Goal: Task Accomplishment & Management: Manage account settings

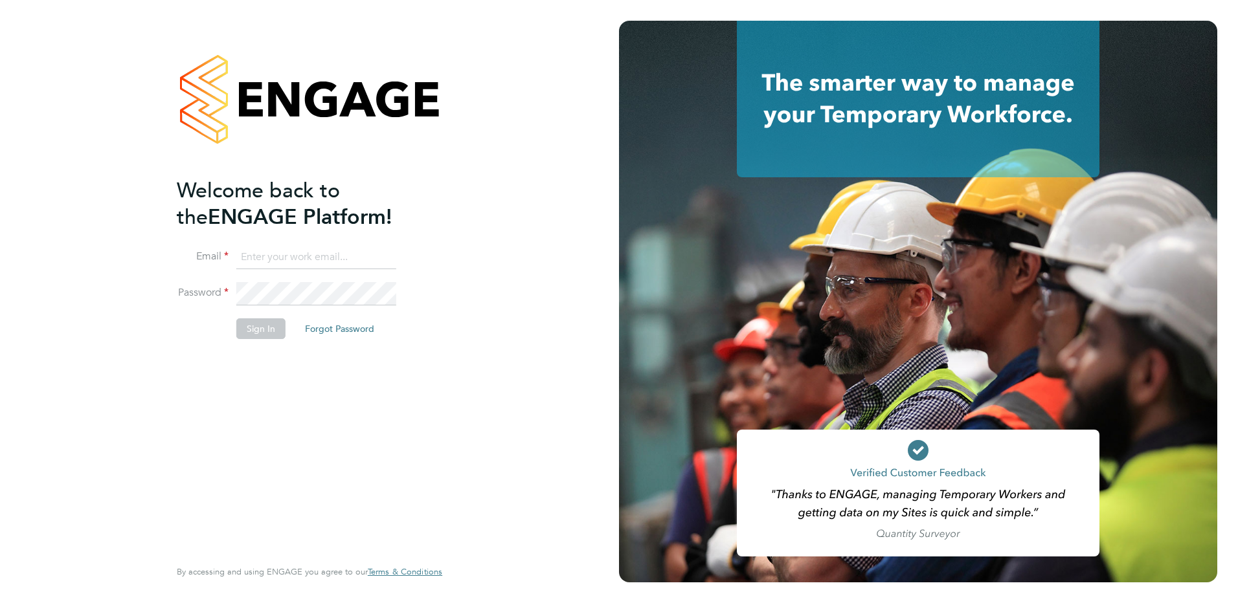
click at [317, 249] on input at bounding box center [316, 257] width 160 height 23
paste input "Chris@yellow42.co.uk"
type input "Chris@yellow42.co.uk"
click at [268, 321] on button "Sign In" at bounding box center [260, 329] width 49 height 21
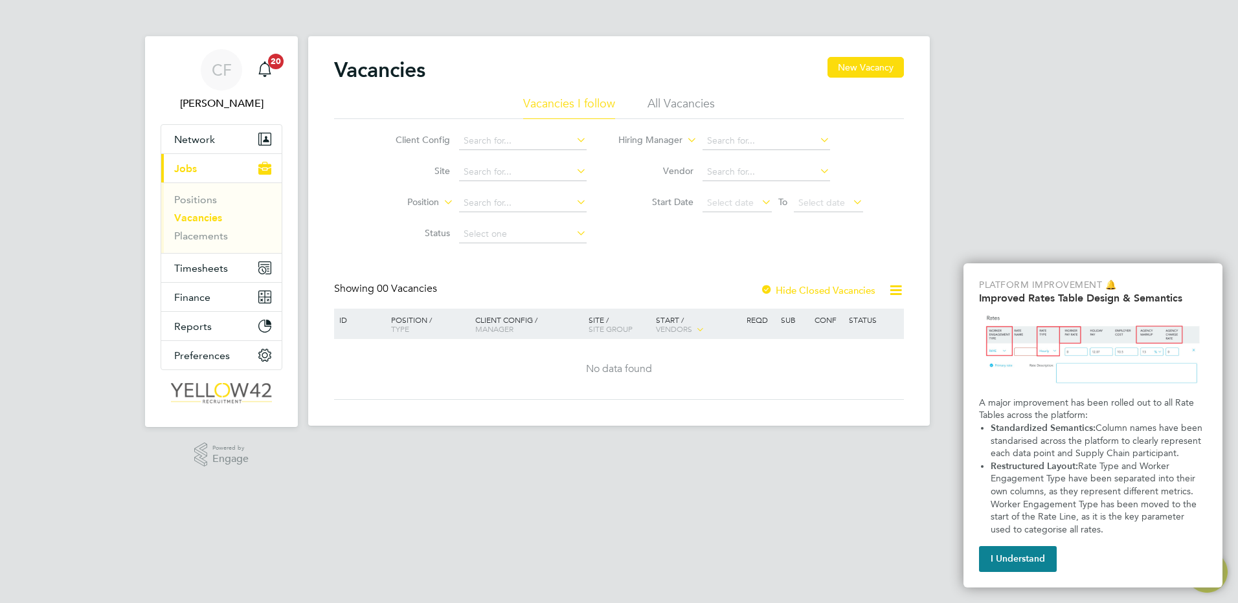
click at [1000, 172] on div "CF Chris Feeney Notifications 20 Applications: Network Team Members Businesses …" at bounding box center [619, 223] width 1238 height 447
click at [1041, 558] on button "I Understand" at bounding box center [1018, 560] width 78 height 26
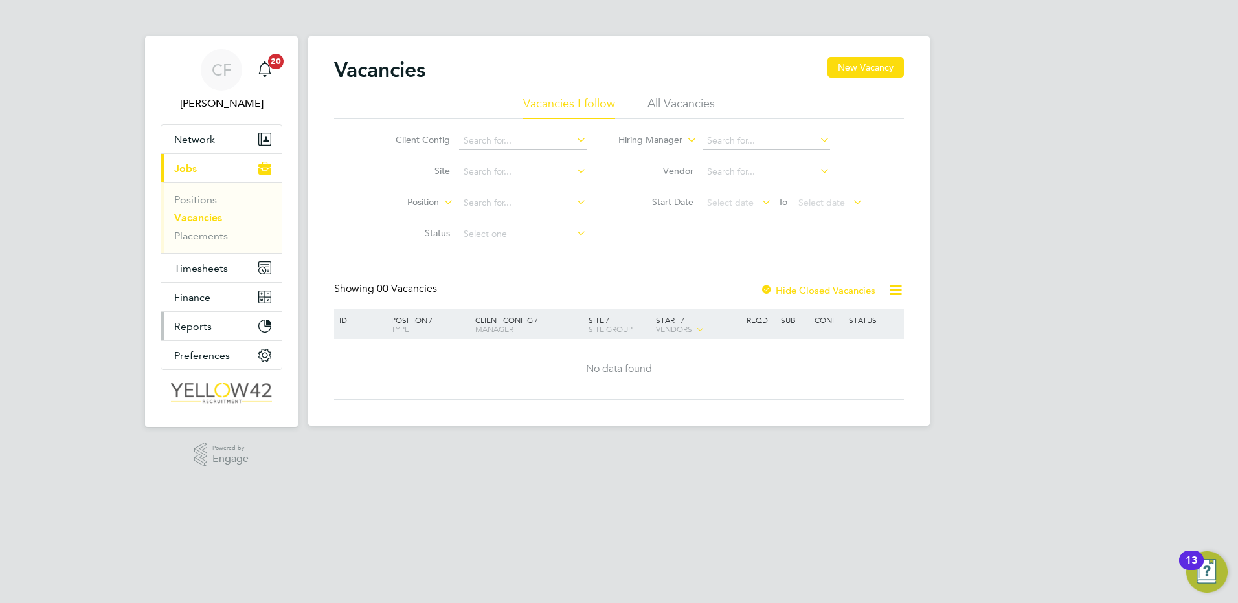
click at [216, 326] on button "Reports" at bounding box center [221, 326] width 120 height 28
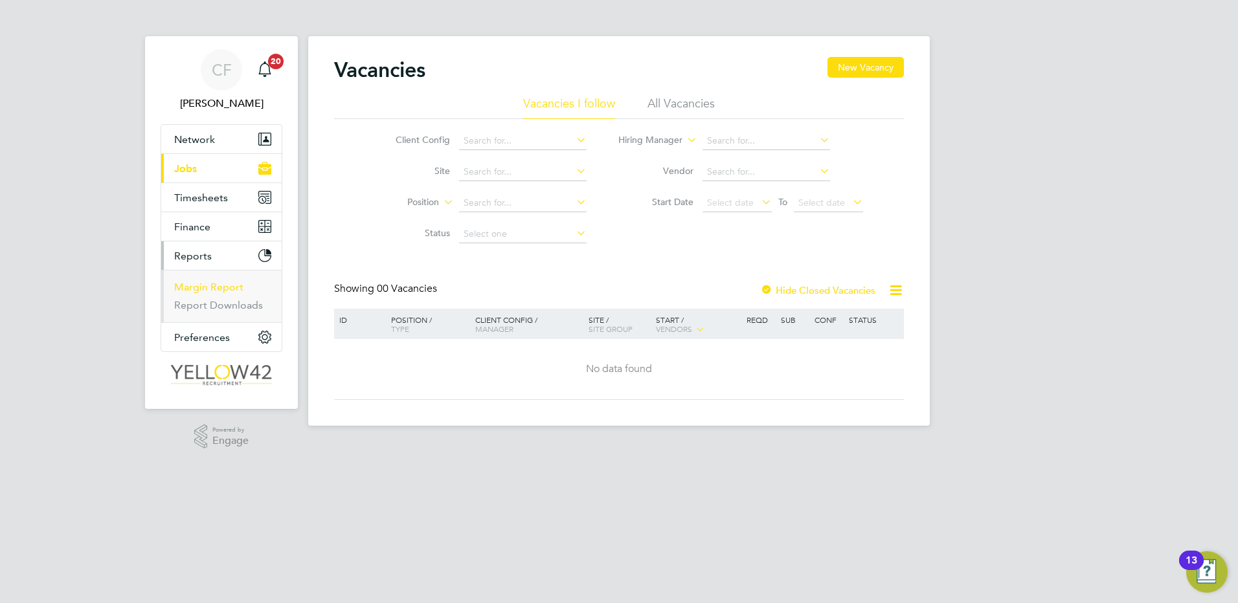
click at [227, 284] on link "Margin Report" at bounding box center [208, 287] width 69 height 12
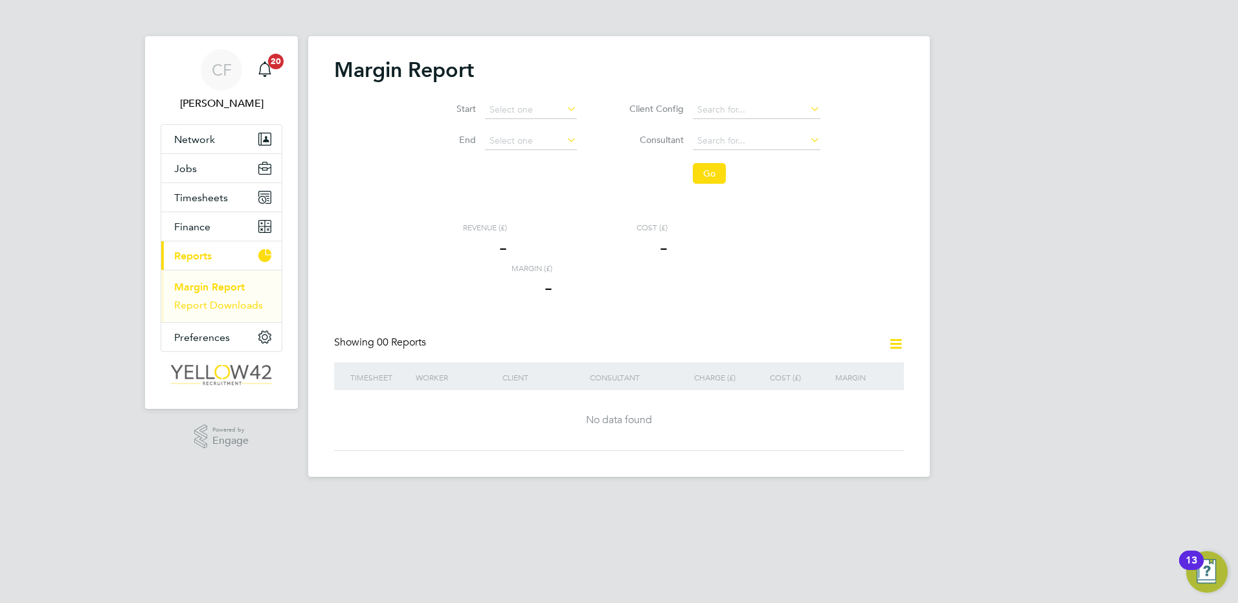
click at [238, 306] on link "Report Downloads" at bounding box center [218, 305] width 89 height 12
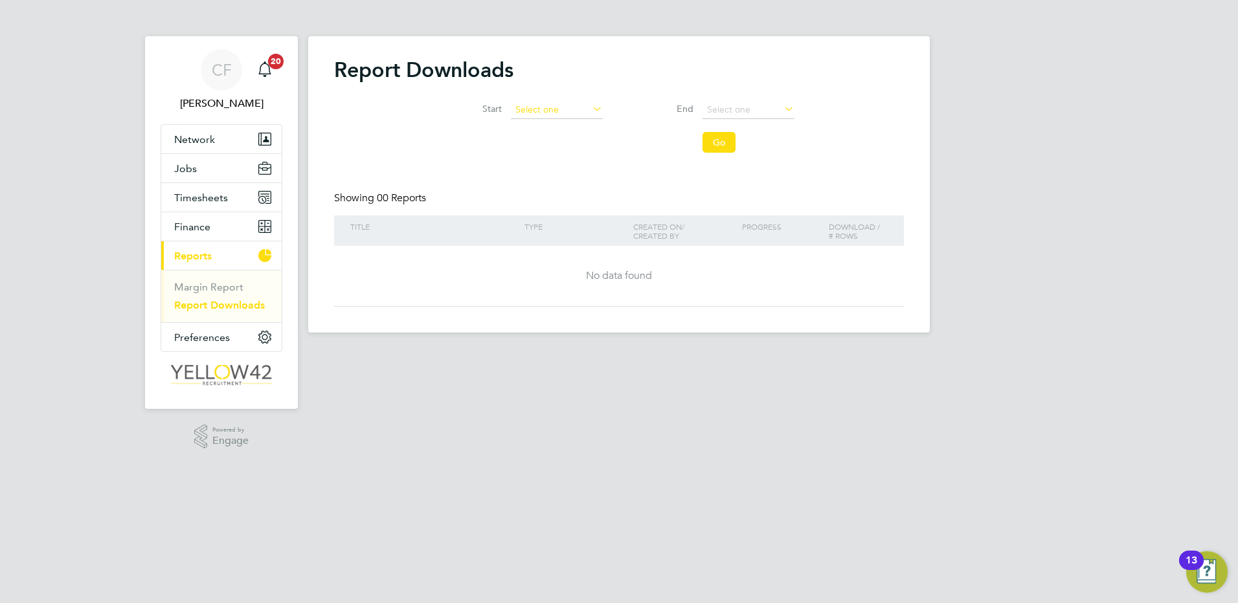
click at [550, 111] on input at bounding box center [557, 110] width 92 height 18
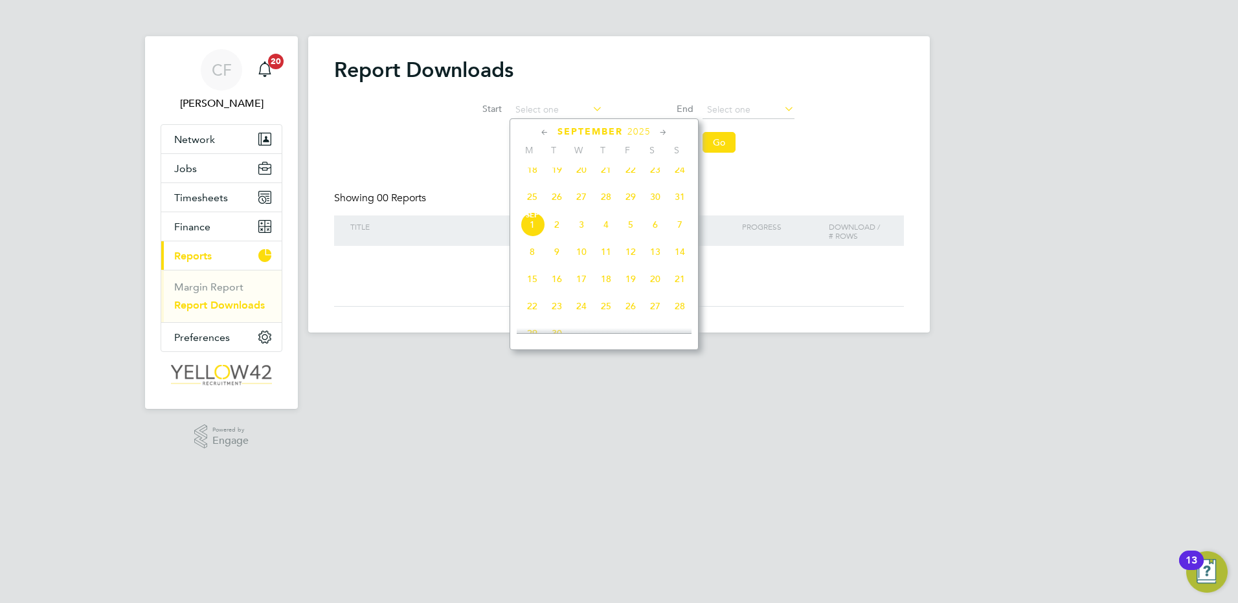
click at [544, 134] on icon at bounding box center [545, 133] width 12 height 14
click at [532, 265] on span "18" at bounding box center [532, 254] width 25 height 25
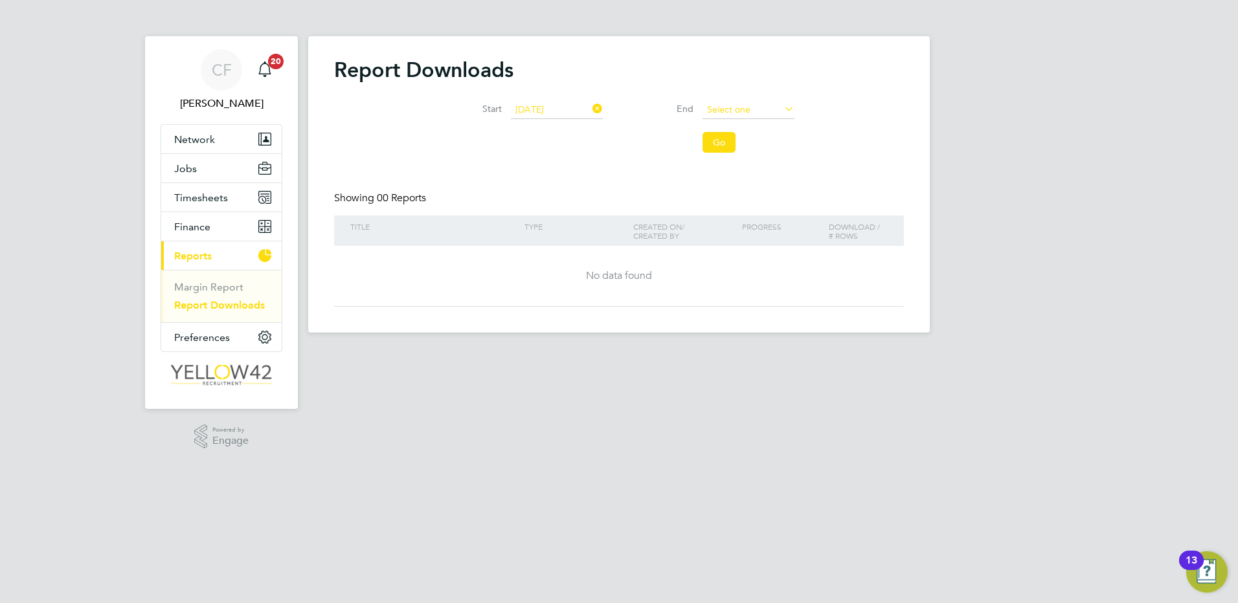
click at [761, 106] on input at bounding box center [749, 110] width 92 height 18
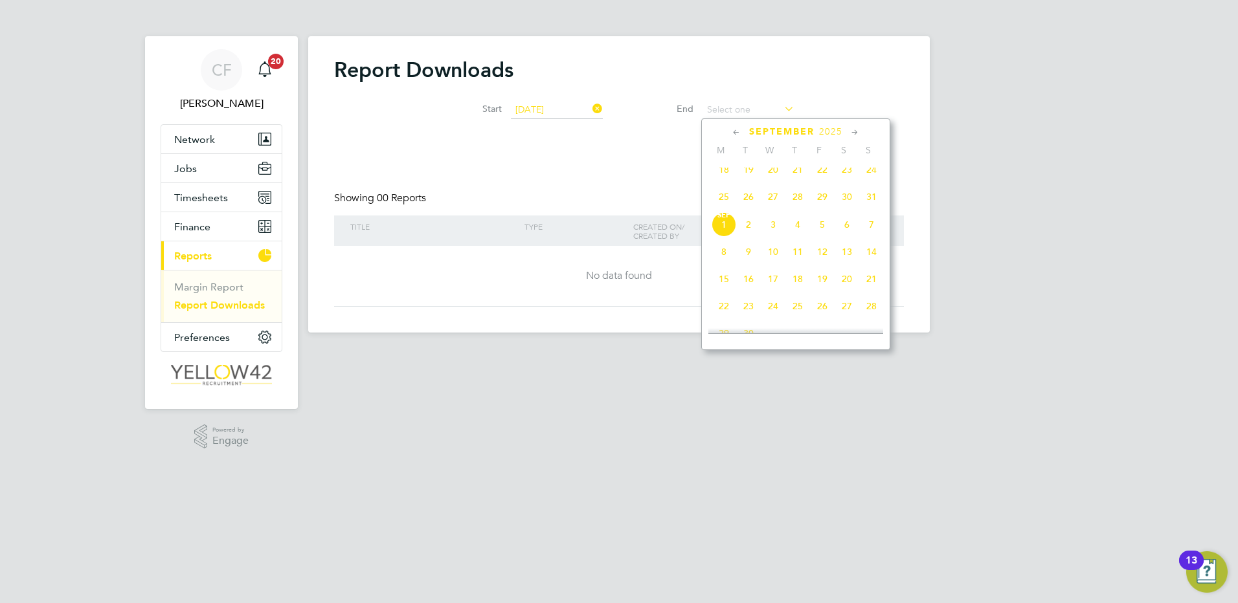
click at [739, 136] on icon at bounding box center [736, 133] width 12 height 14
click at [573, 107] on input "18 Aug 2025" at bounding box center [557, 110] width 92 height 18
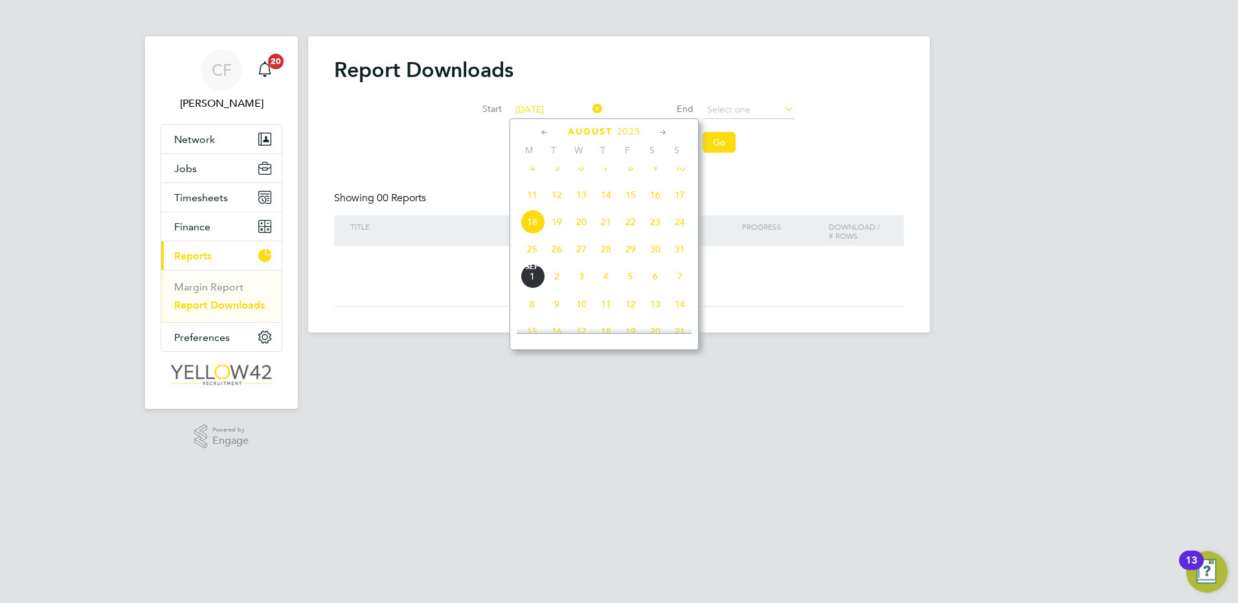
click at [534, 257] on span "25" at bounding box center [532, 249] width 25 height 25
type input "[DATE]"
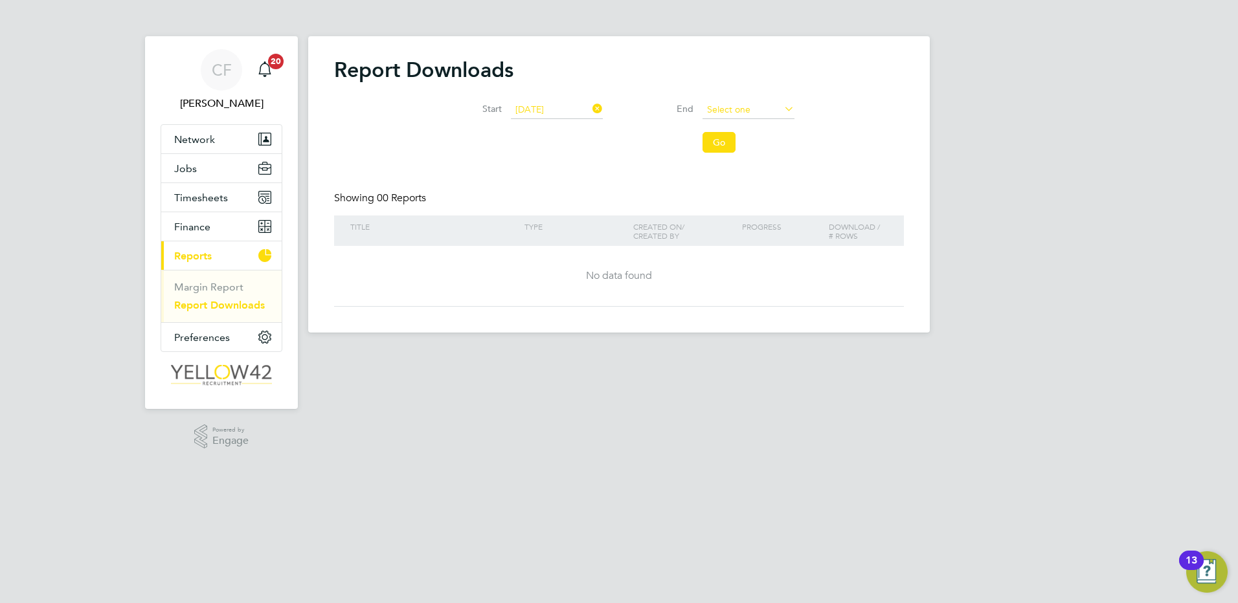
click at [710, 112] on input at bounding box center [749, 110] width 92 height 18
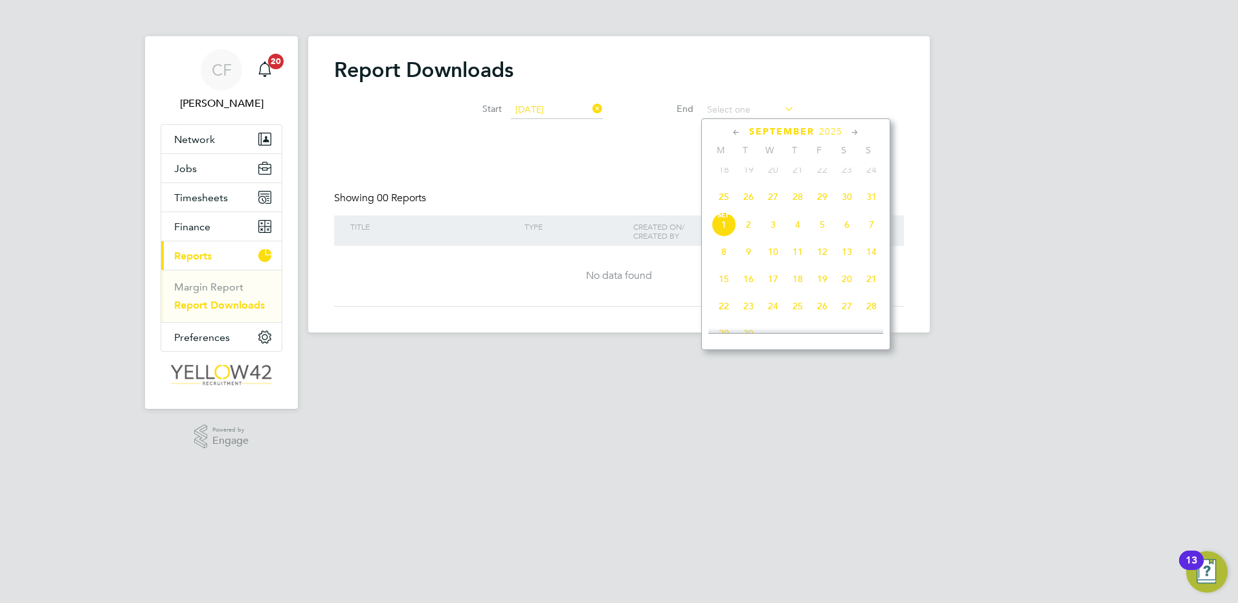
click at [869, 205] on span "31" at bounding box center [871, 197] width 25 height 25
type input "[DATE]"
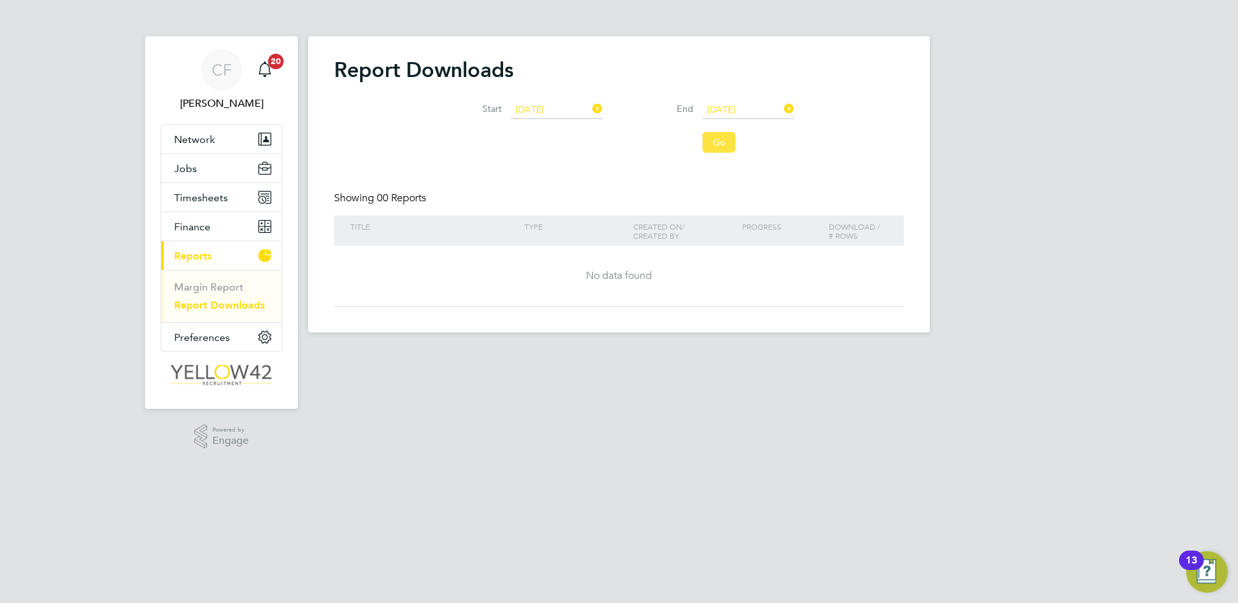
click at [735, 144] on button "Go" at bounding box center [719, 142] width 33 height 21
click at [728, 142] on button "Go" at bounding box center [719, 142] width 33 height 21
click at [216, 284] on link "Margin Report" at bounding box center [208, 287] width 69 height 12
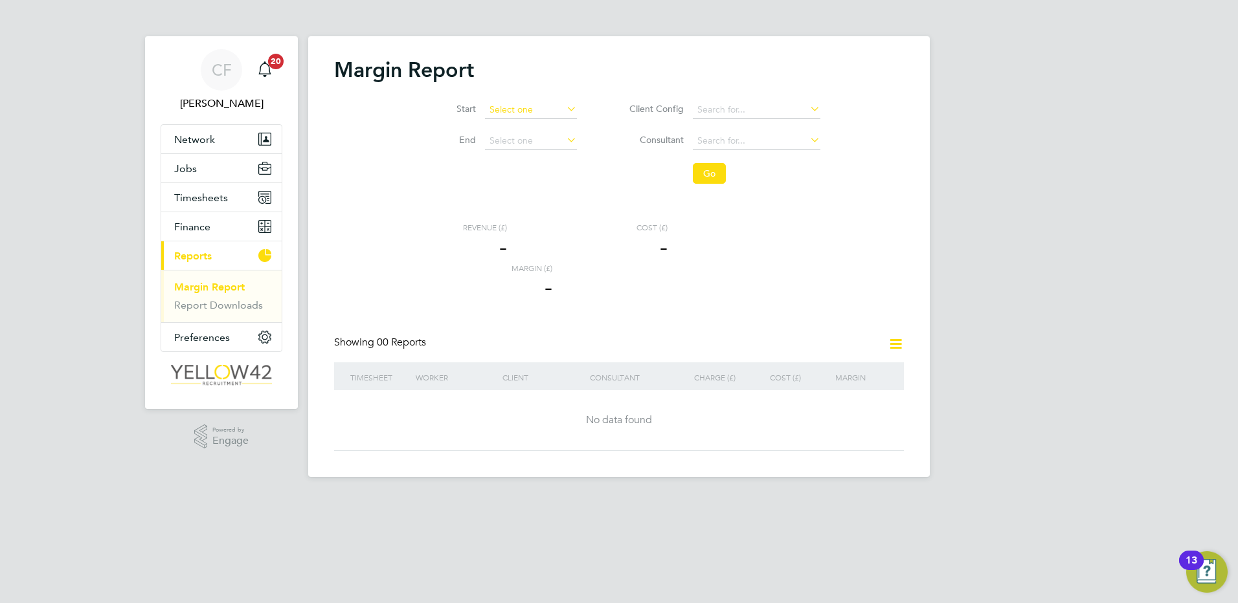
click at [552, 111] on input at bounding box center [531, 110] width 92 height 18
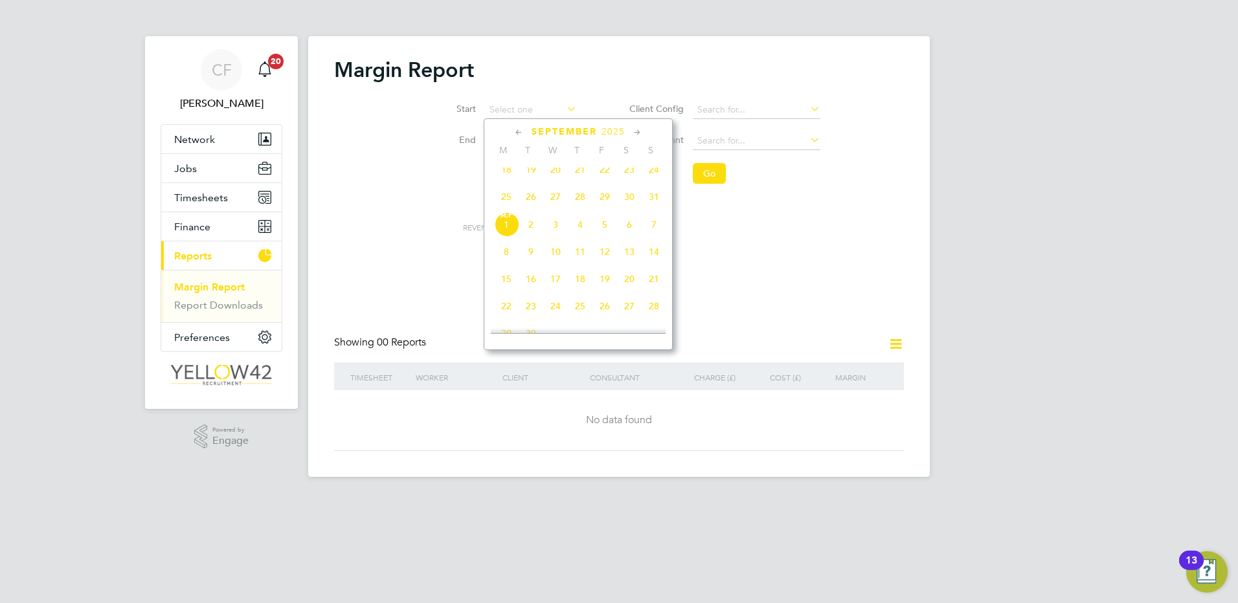
click at [510, 206] on span "25" at bounding box center [506, 197] width 25 height 25
type input "[DATE]"
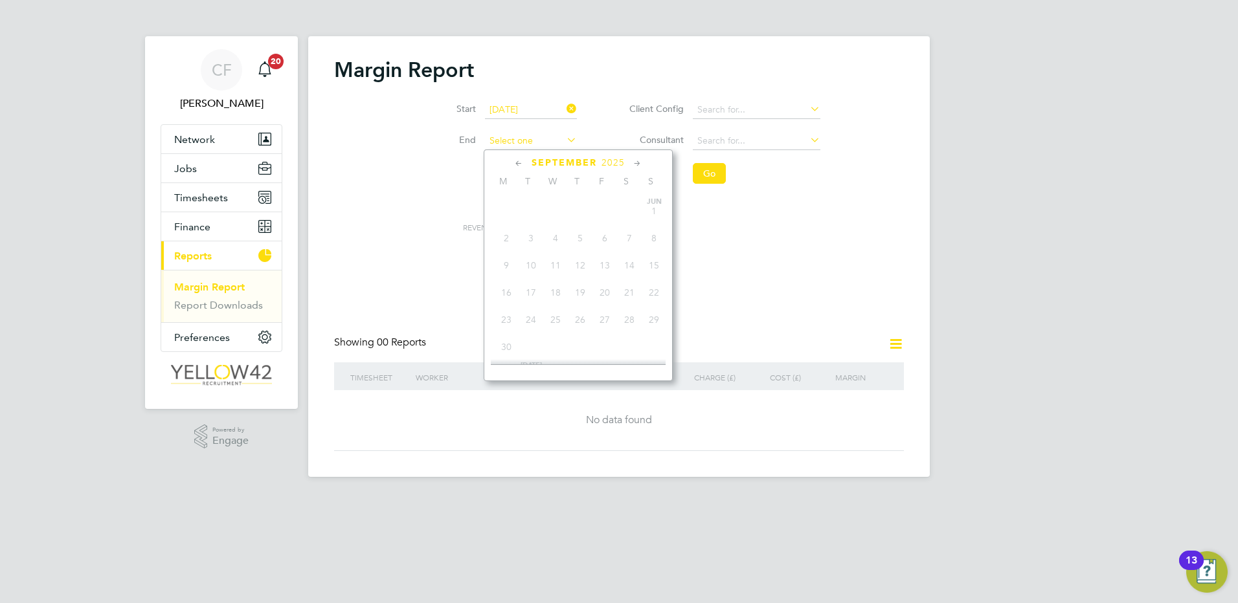
click at [530, 147] on input at bounding box center [531, 141] width 92 height 18
click at [660, 238] on span "31" at bounding box center [654, 228] width 25 height 25
type input "[DATE]"
click at [714, 174] on button "Go" at bounding box center [709, 173] width 33 height 21
click at [238, 194] on button "Timesheets" at bounding box center [221, 197] width 120 height 28
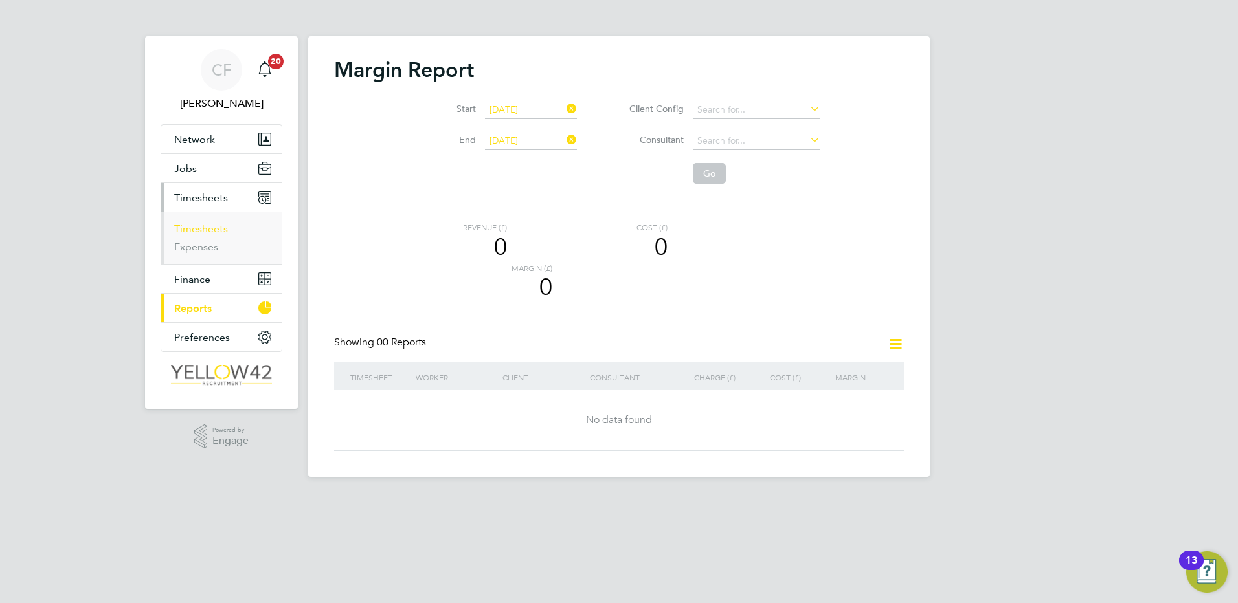
click at [206, 232] on link "Timesheets" at bounding box center [201, 229] width 54 height 12
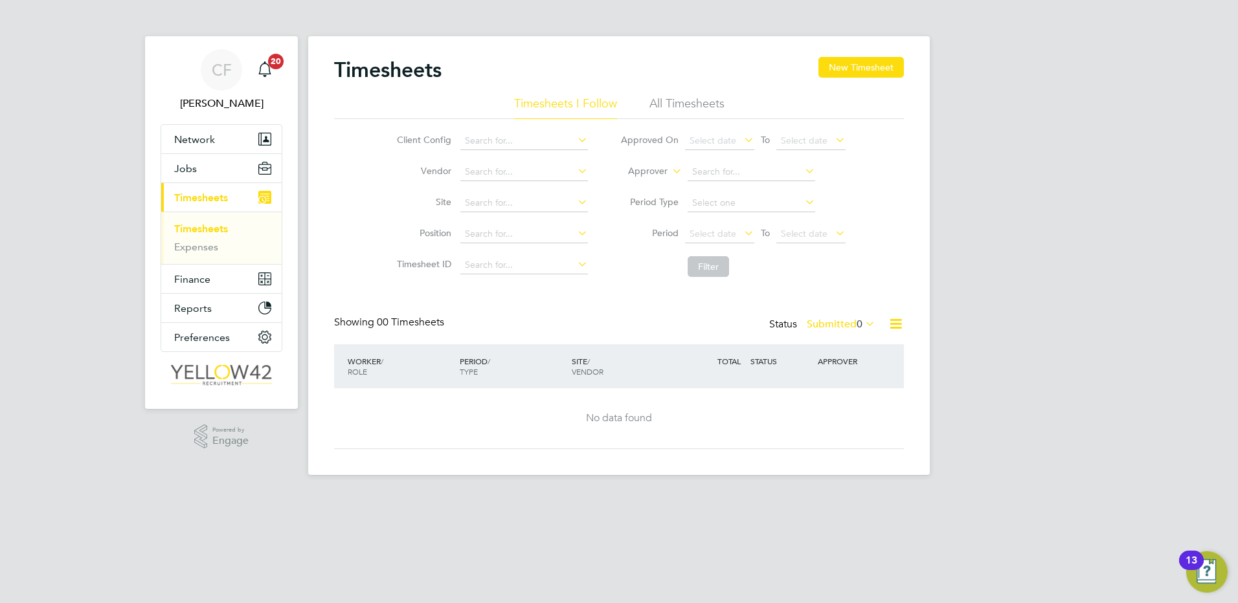
click at [676, 103] on li "All Timesheets" at bounding box center [686, 107] width 75 height 23
click at [273, 75] on div "Main navigation" at bounding box center [265, 70] width 26 height 26
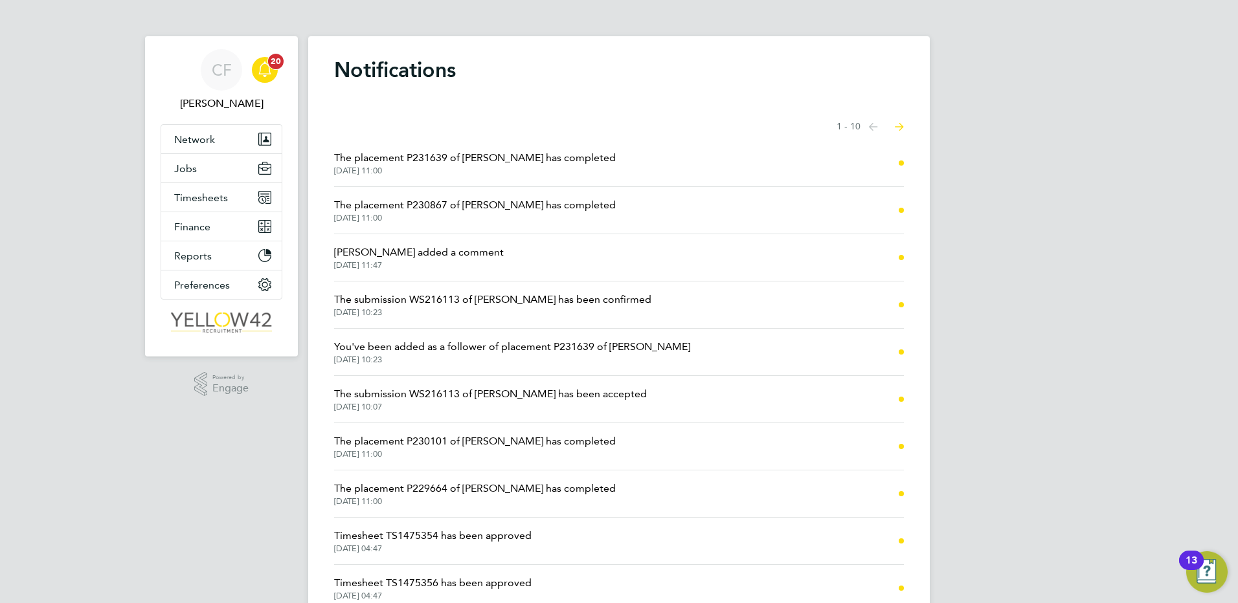
click at [273, 75] on div "Main navigation" at bounding box center [265, 70] width 26 height 26
click at [203, 196] on span "Timesheets" at bounding box center [201, 198] width 54 height 12
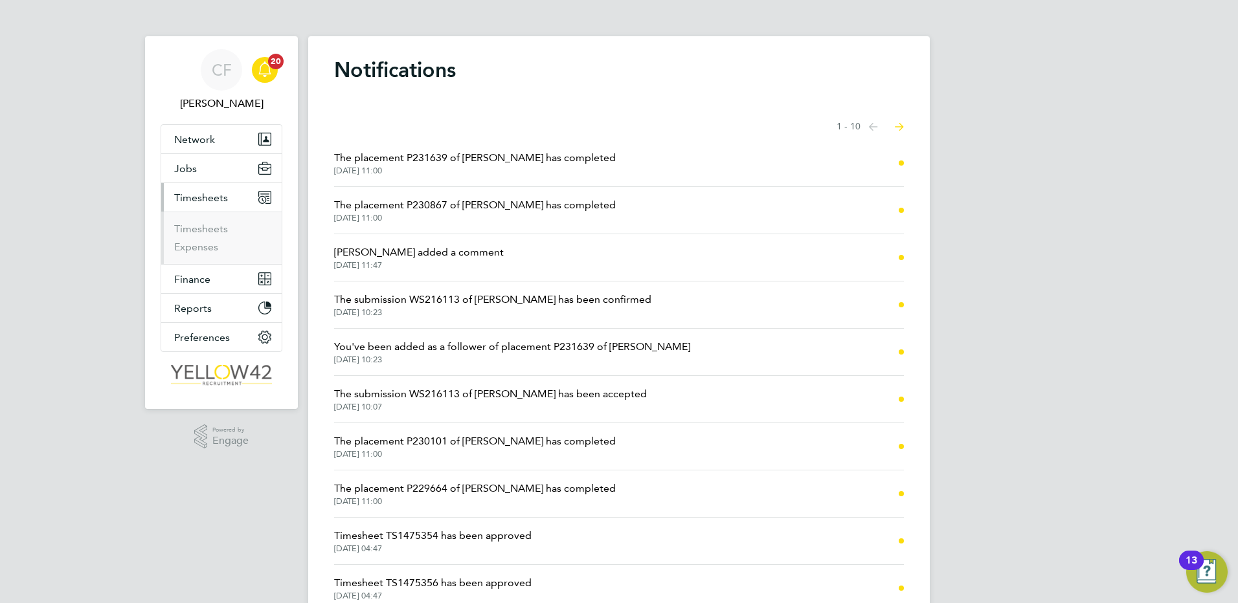
click at [212, 201] on span "Timesheets" at bounding box center [201, 198] width 54 height 12
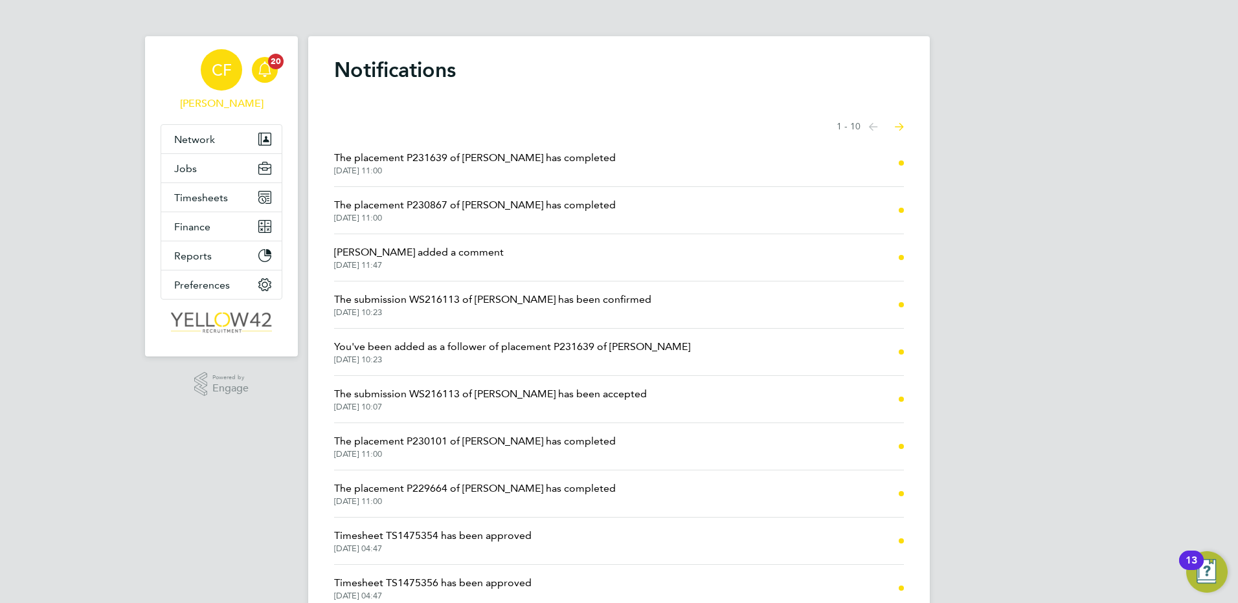
click at [280, 70] on link "CF Chris Feeney" at bounding box center [222, 80] width 122 height 62
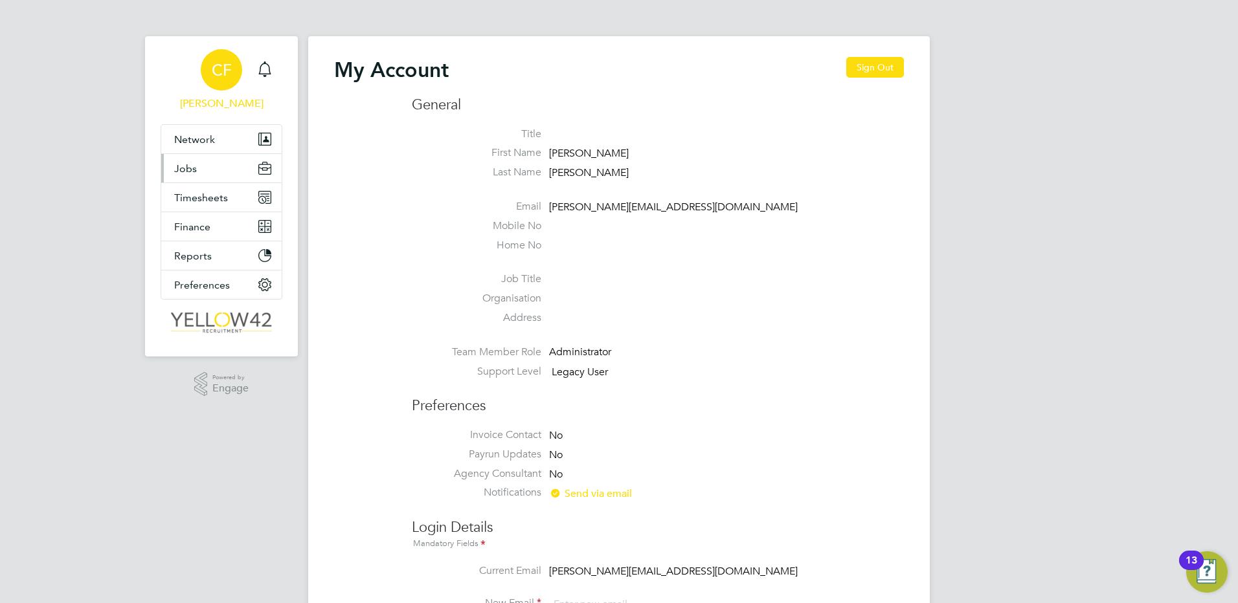
click at [223, 160] on button "Jobs" at bounding box center [221, 168] width 120 height 28
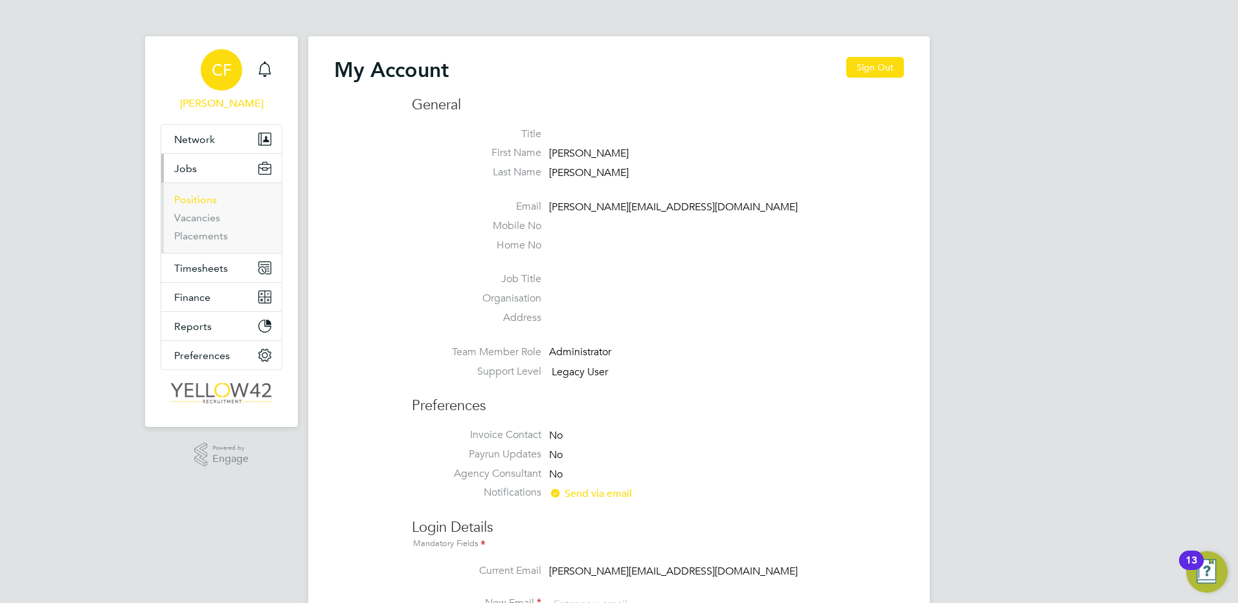
click at [213, 199] on link "Positions" at bounding box center [195, 200] width 43 height 12
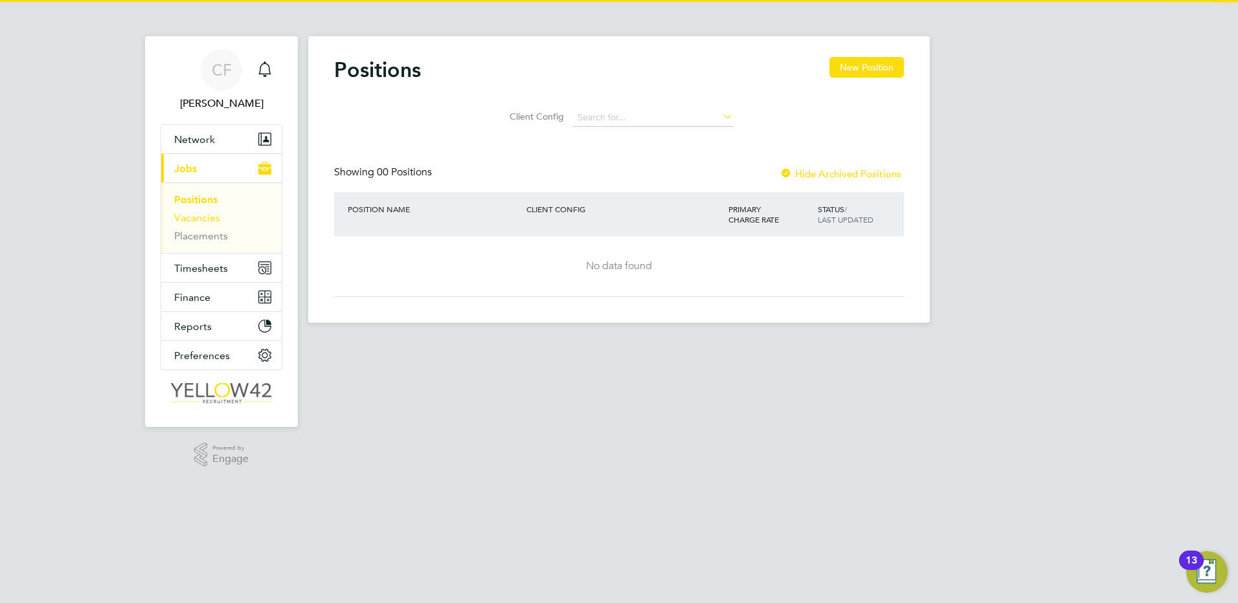
click at [215, 217] on link "Vacancies" at bounding box center [197, 218] width 46 height 12
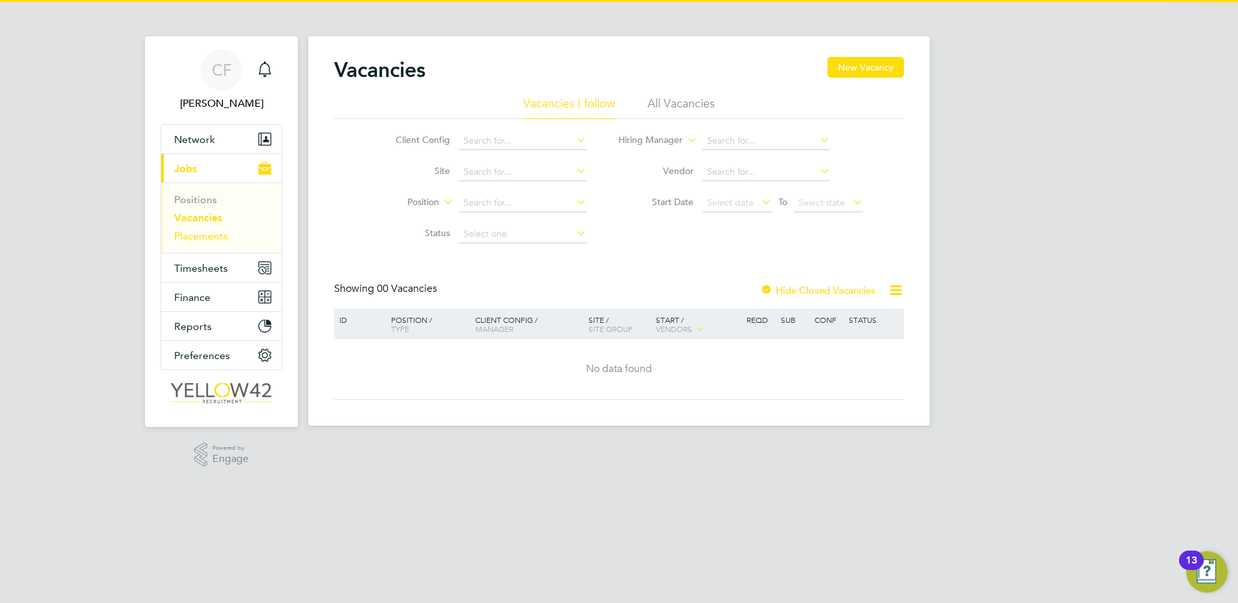
click at [216, 236] on link "Placements" at bounding box center [201, 236] width 54 height 12
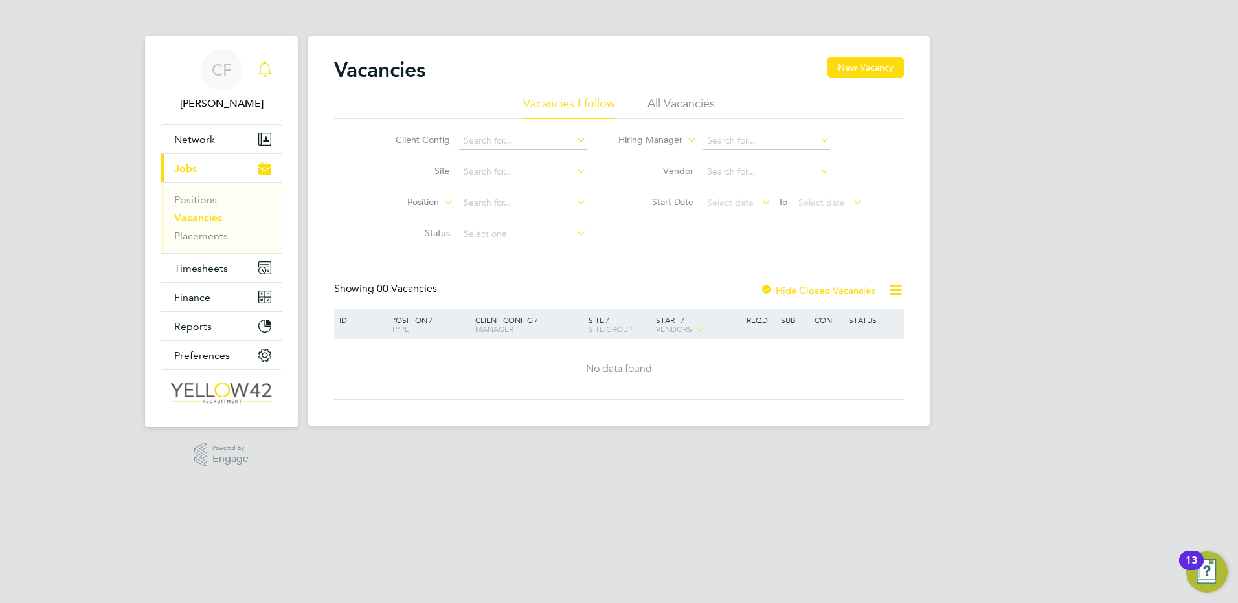
click at [268, 65] on icon "Main navigation" at bounding box center [264, 68] width 12 height 13
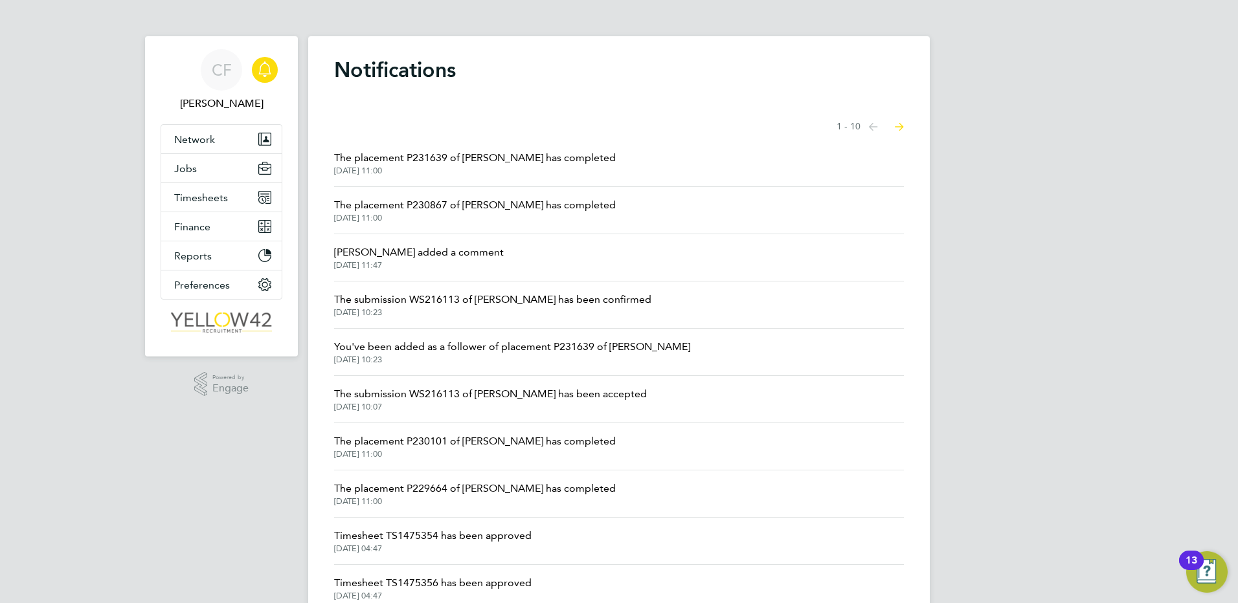
click at [216, 302] on app-nav-logo "Main navigation" at bounding box center [222, 323] width 122 height 47
click at [216, 283] on span "Preferences" at bounding box center [202, 285] width 56 height 12
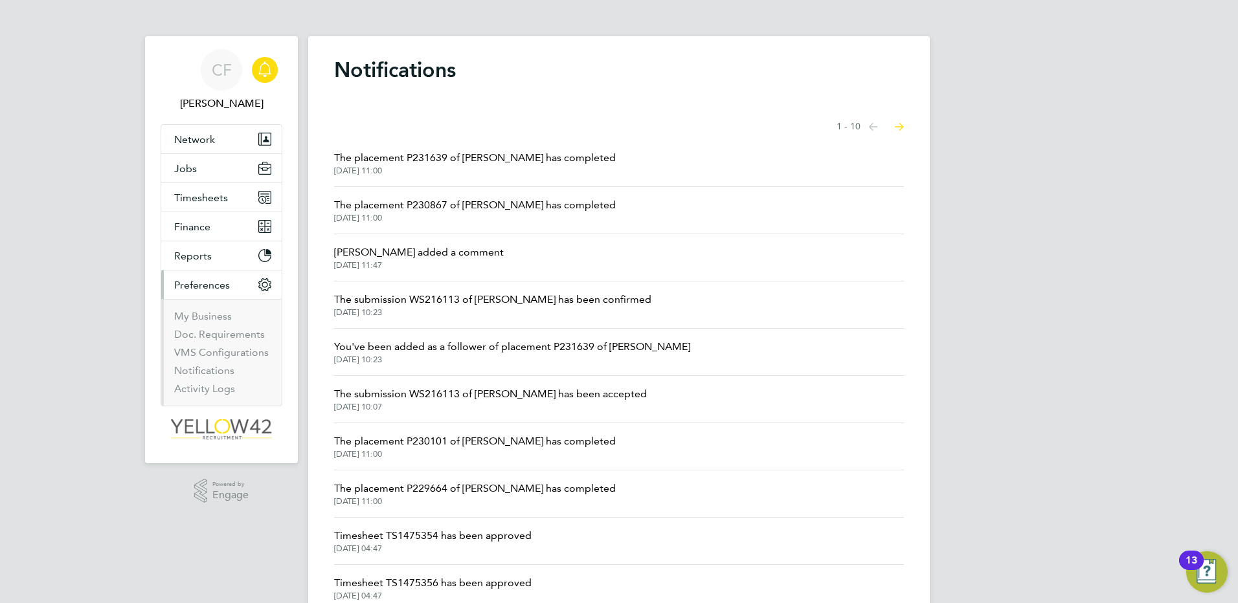
click at [227, 282] on span "Preferences" at bounding box center [202, 285] width 56 height 12
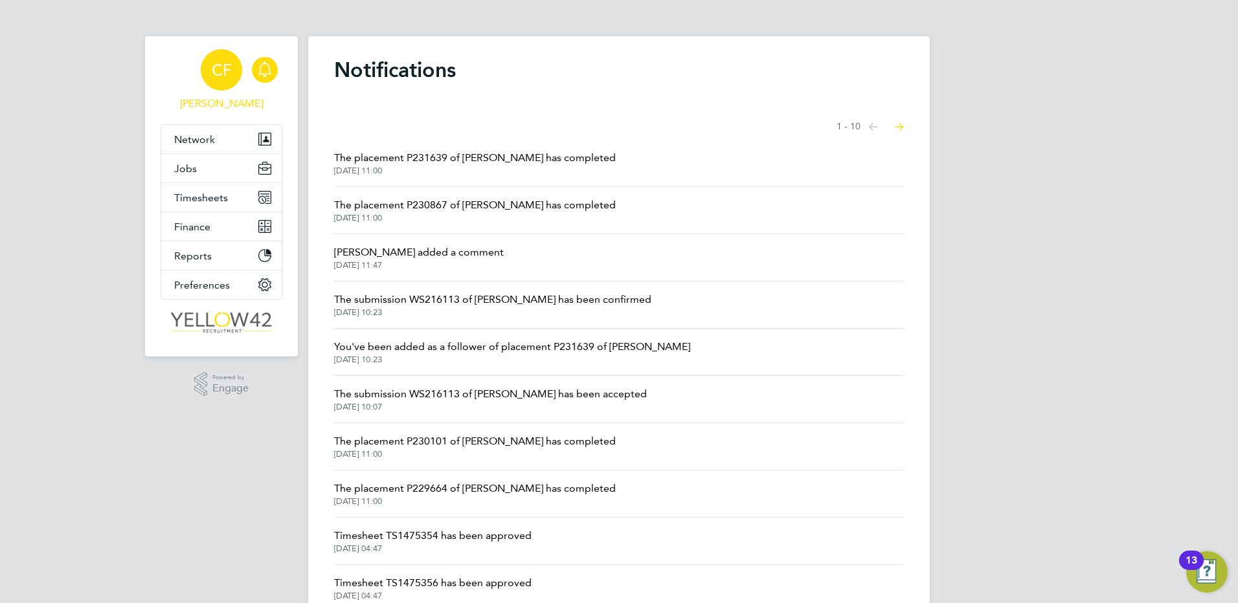
click at [227, 67] on span "CF" at bounding box center [222, 70] width 20 height 17
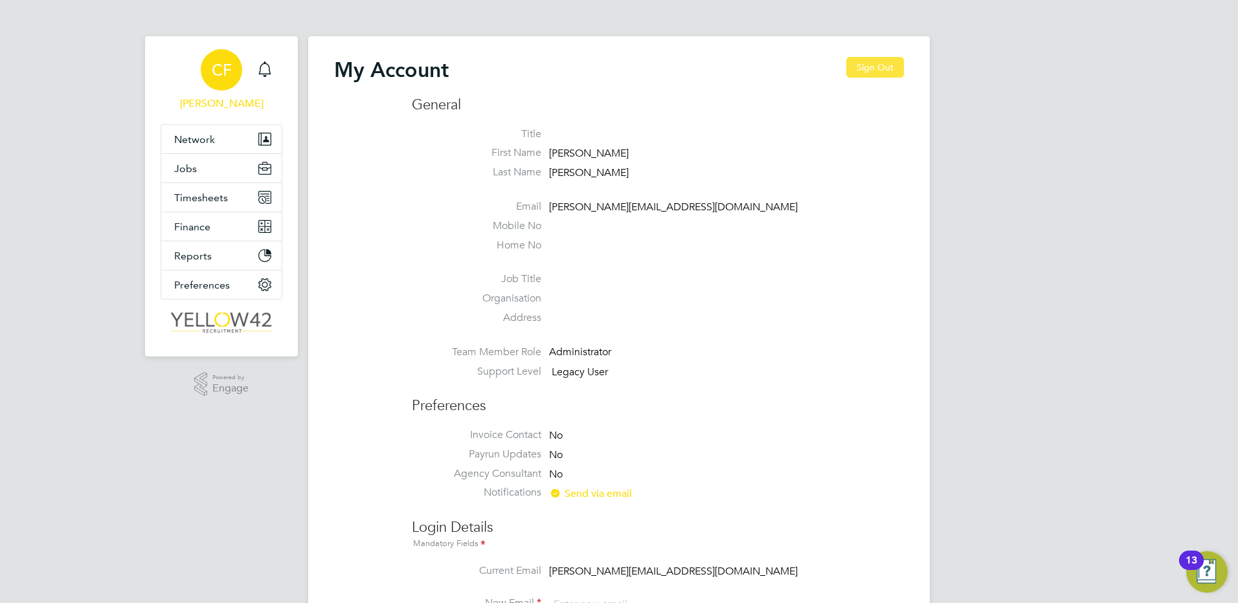
click at [862, 67] on button "Sign Out" at bounding box center [875, 67] width 58 height 21
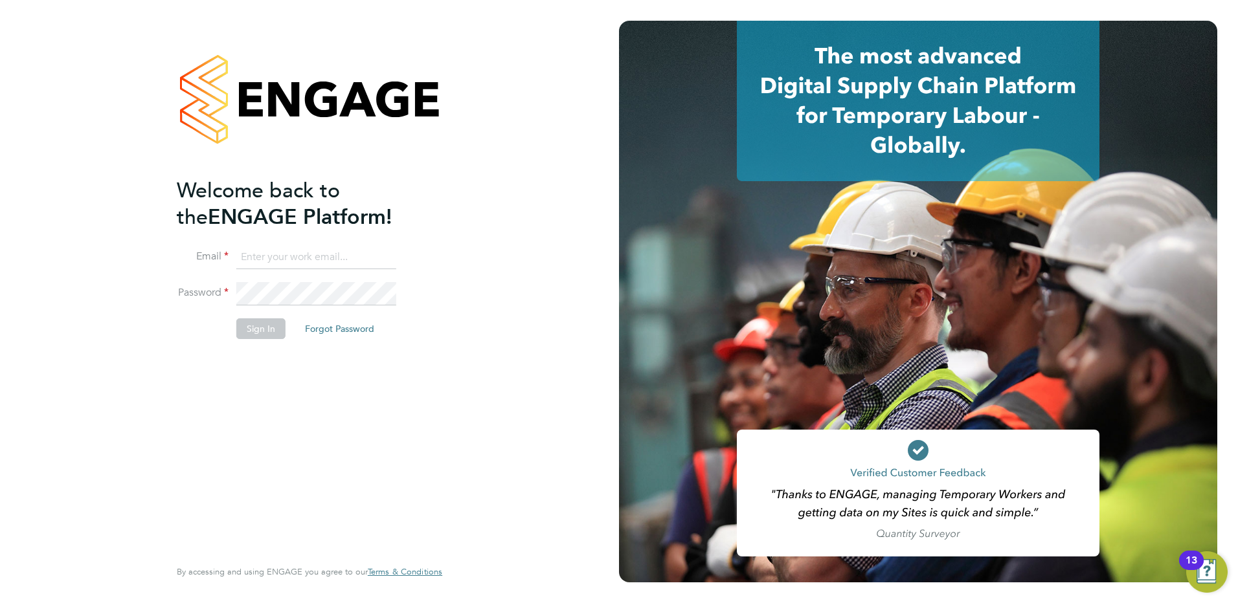
click at [267, 246] on input at bounding box center [316, 257] width 160 height 23
paste input "Louise.d@yellow42.co.uk"
type input "Louise.d@yellow42.co.uk"
click at [271, 323] on button "Sign In" at bounding box center [260, 329] width 49 height 21
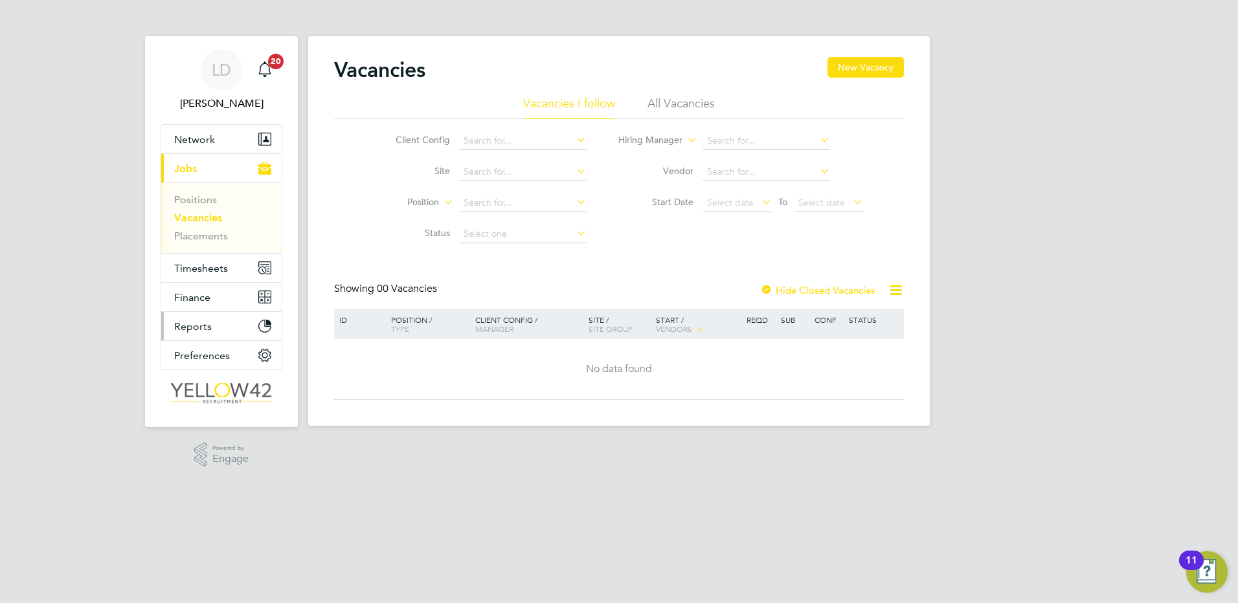
click at [217, 328] on button "Reports" at bounding box center [221, 326] width 120 height 28
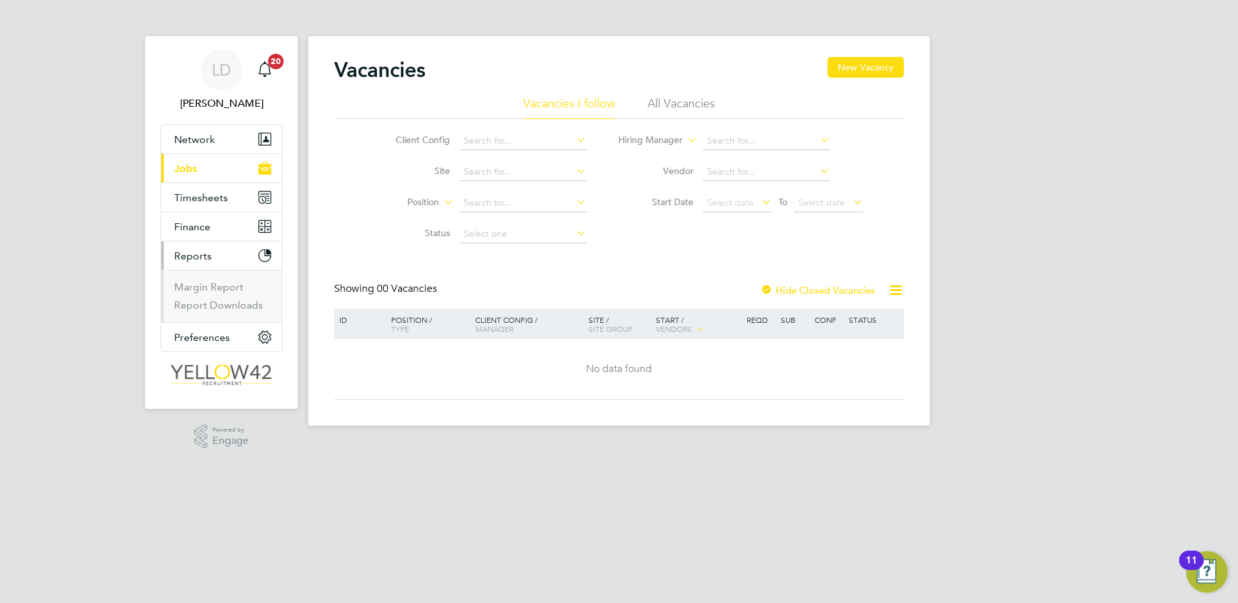
click at [216, 315] on ul "Margin Report Report Downloads" at bounding box center [221, 296] width 120 height 52
click at [220, 304] on link "Report Downloads" at bounding box center [218, 305] width 89 height 12
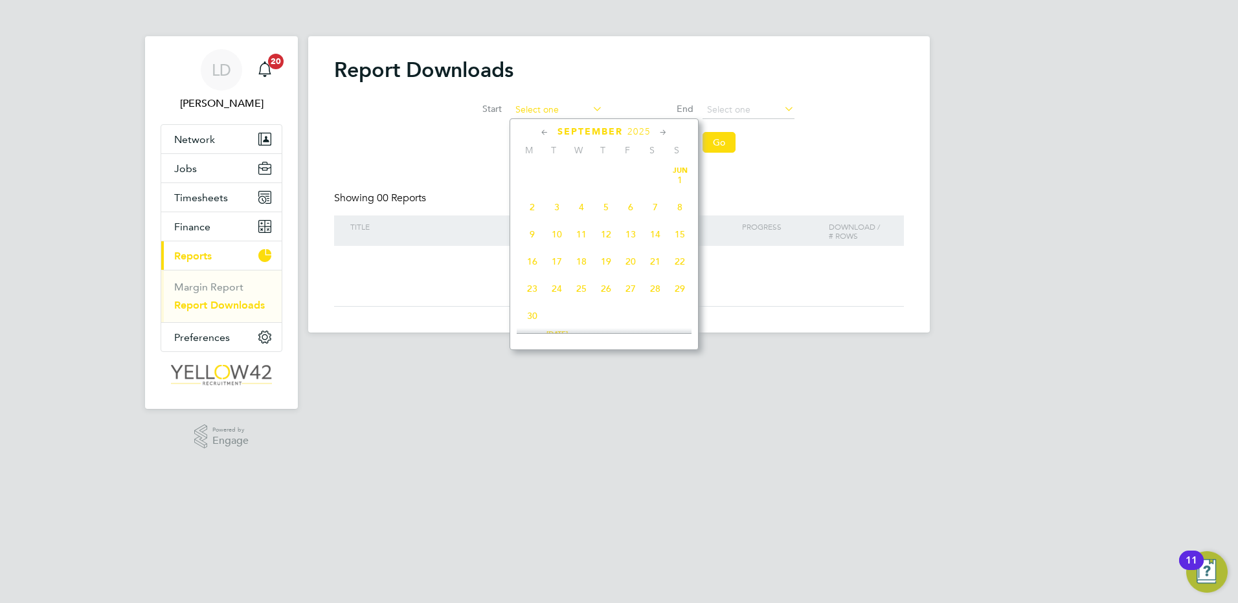
click at [577, 111] on input at bounding box center [557, 110] width 92 height 18
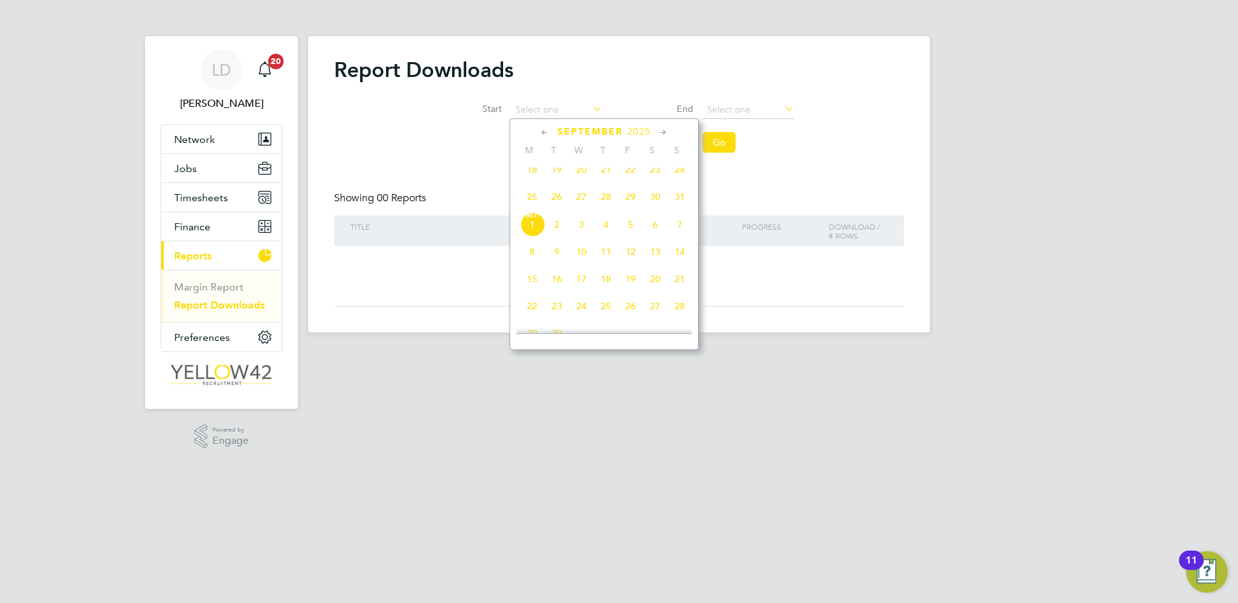
click at [530, 208] on span "25" at bounding box center [532, 197] width 25 height 25
type input "[DATE]"
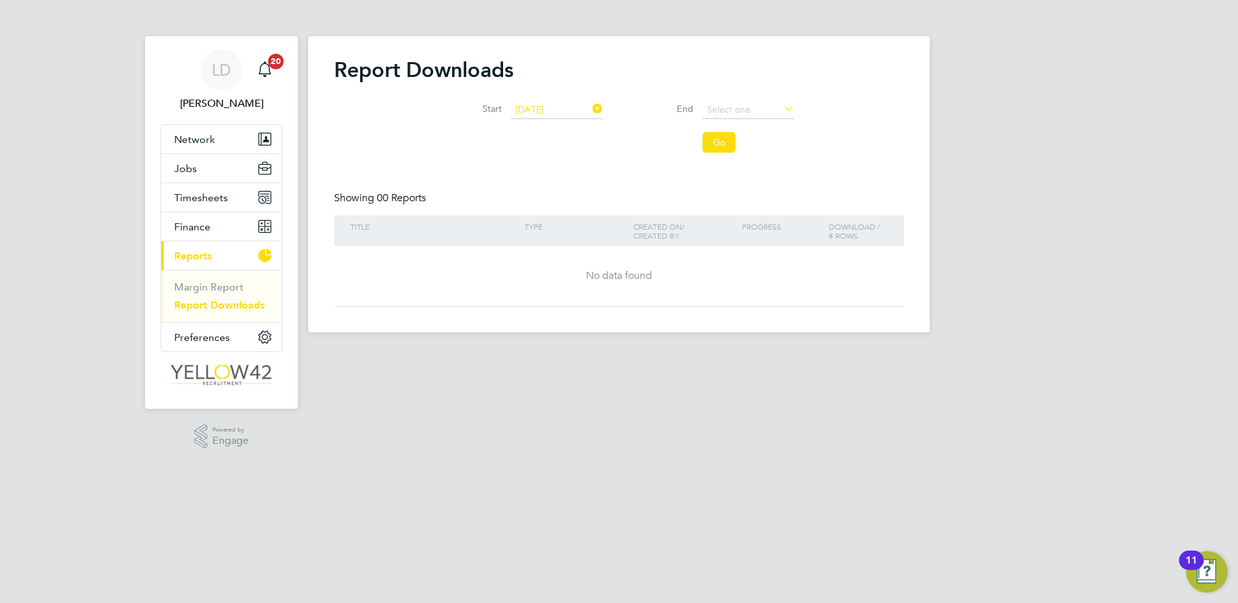
click at [782, 106] on icon at bounding box center [782, 109] width 0 height 18
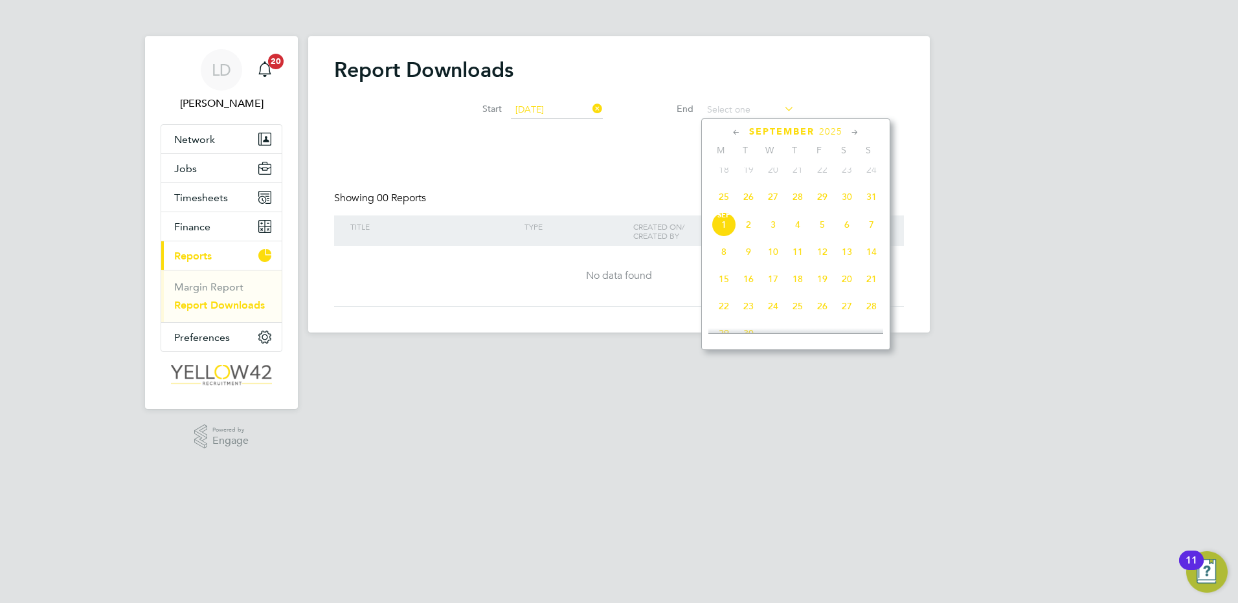
click at [877, 205] on span "31" at bounding box center [871, 197] width 25 height 25
type input "[DATE]"
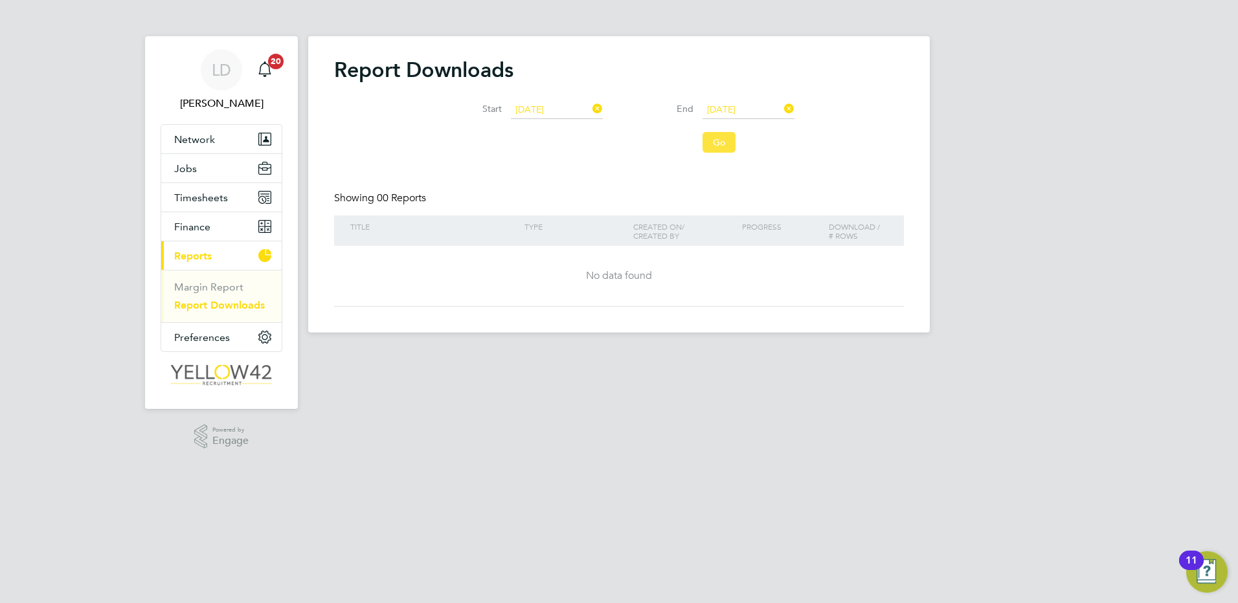
click at [732, 147] on button "Go" at bounding box center [719, 142] width 33 height 21
click at [214, 292] on link "Margin Report" at bounding box center [208, 287] width 69 height 12
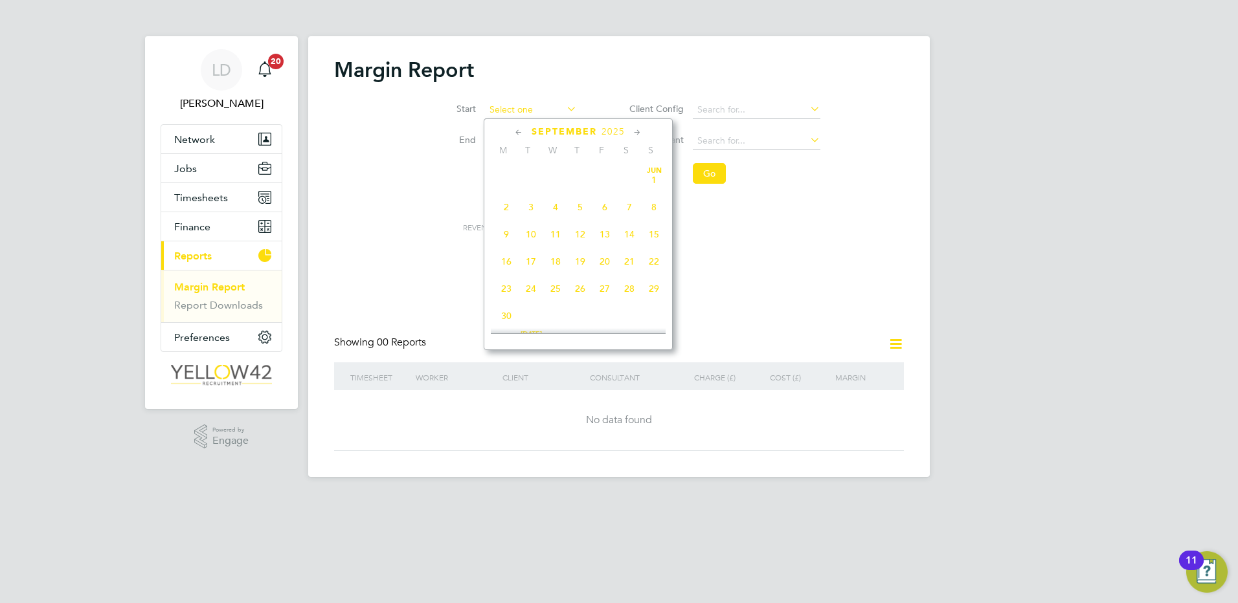
click at [523, 110] on input at bounding box center [531, 110] width 92 height 18
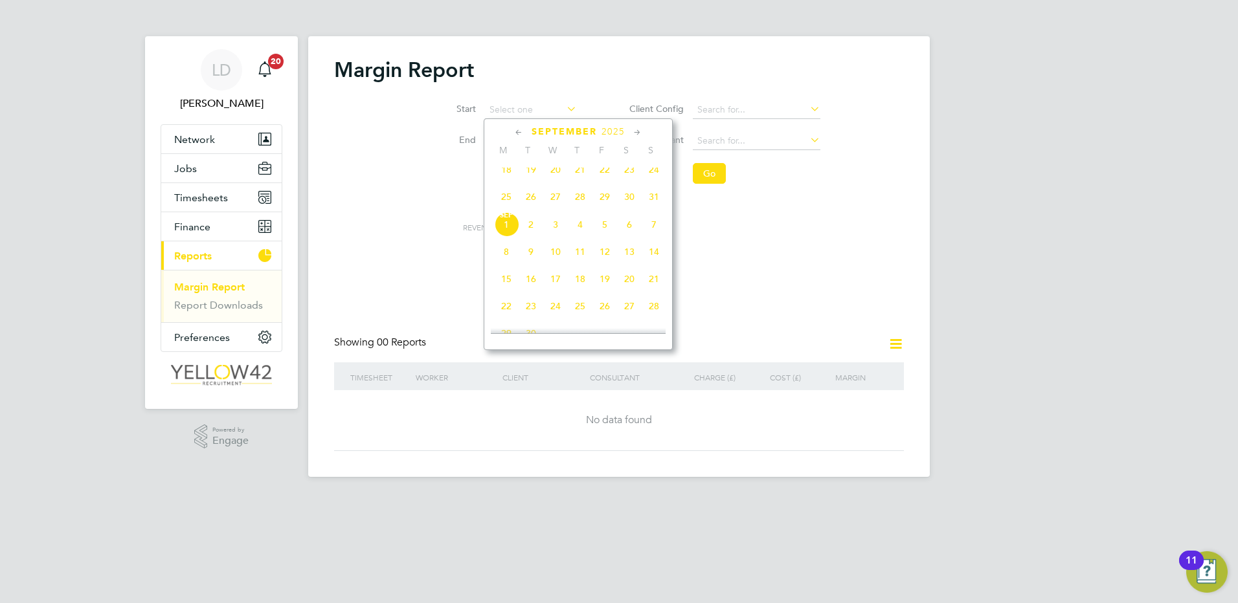
click at [505, 207] on span "25" at bounding box center [506, 197] width 25 height 25
type input "[DATE]"
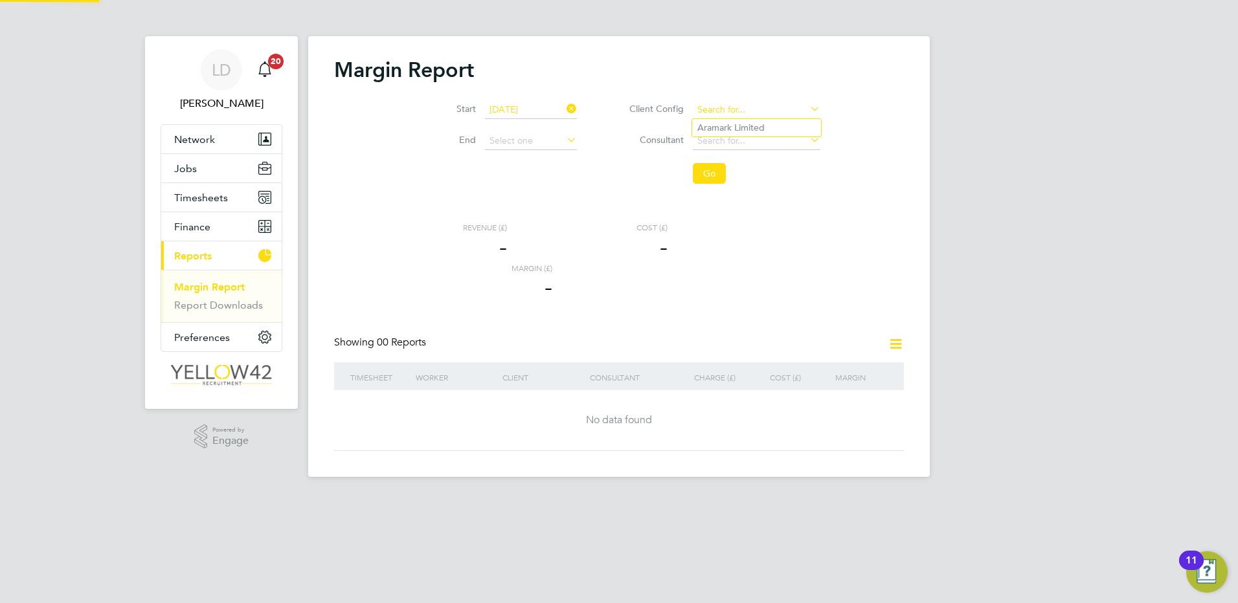
click at [750, 115] on input at bounding box center [757, 110] width 128 height 18
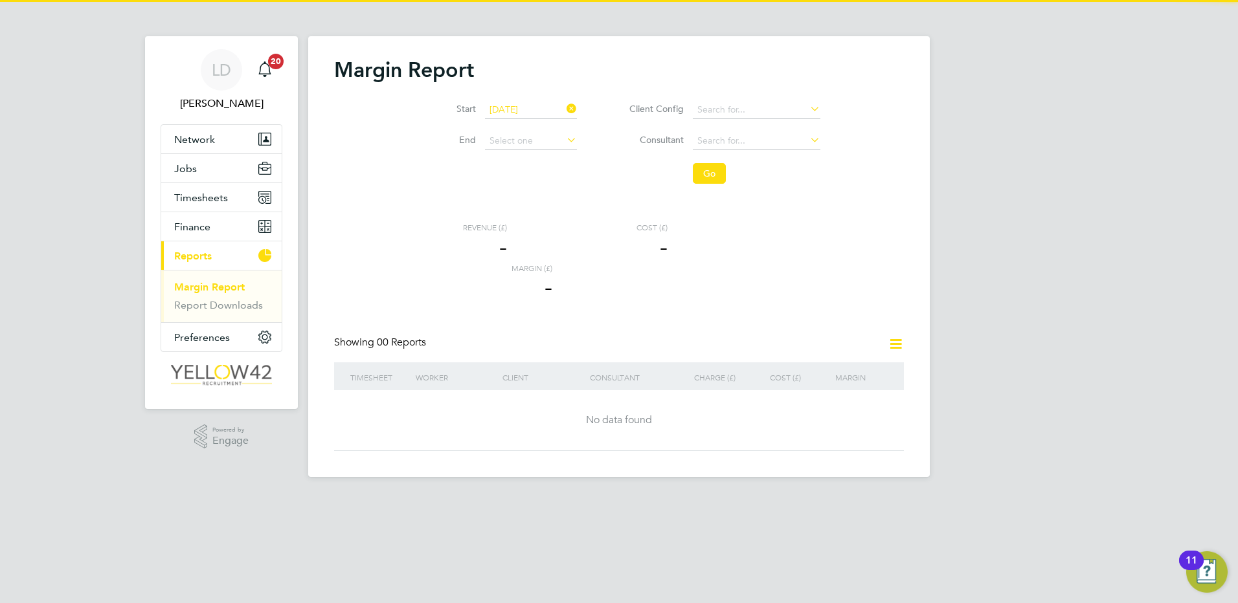
click at [520, 151] on li "End" at bounding box center [497, 141] width 192 height 31
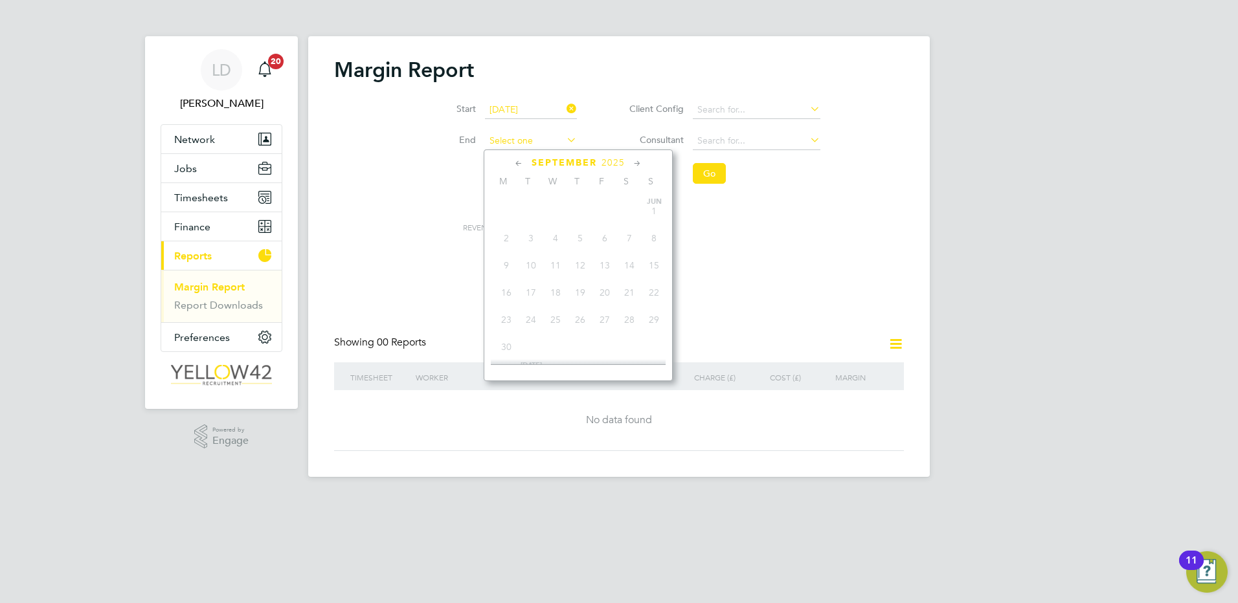
click at [526, 146] on input at bounding box center [531, 141] width 92 height 18
drag, startPoint x: 655, startPoint y: 238, endPoint x: 666, endPoint y: 226, distance: 16.0
click at [656, 238] on span "31" at bounding box center [654, 228] width 25 height 25
type input "[DATE]"
click at [708, 180] on button "Go" at bounding box center [709, 173] width 33 height 21
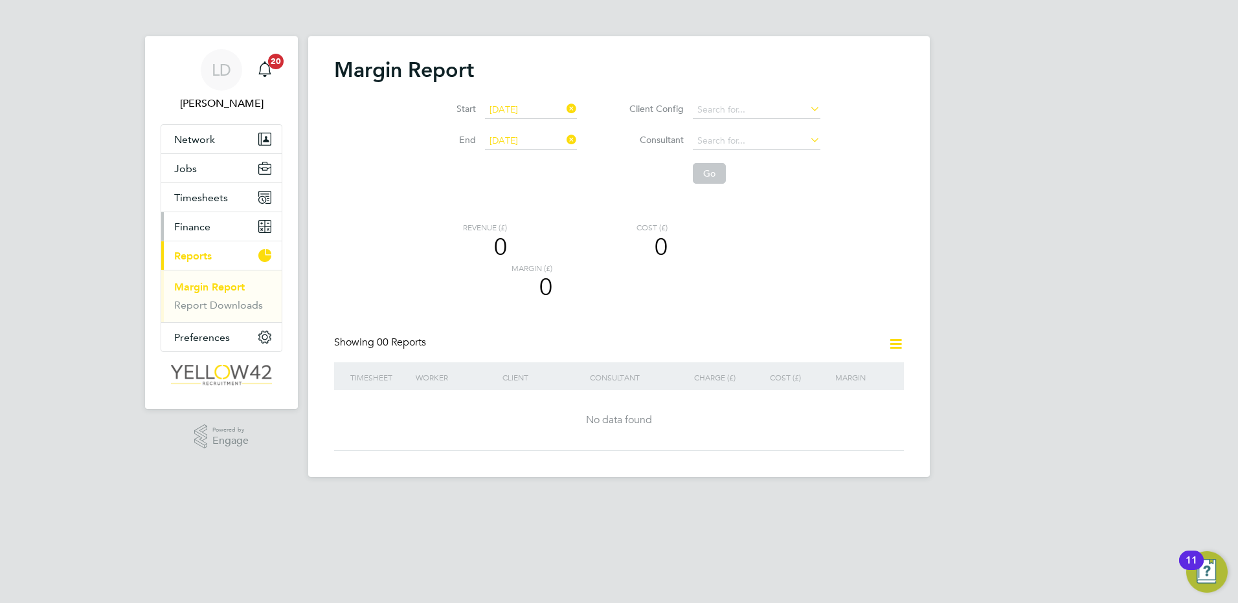
click at [201, 229] on span "Finance" at bounding box center [192, 227] width 36 height 12
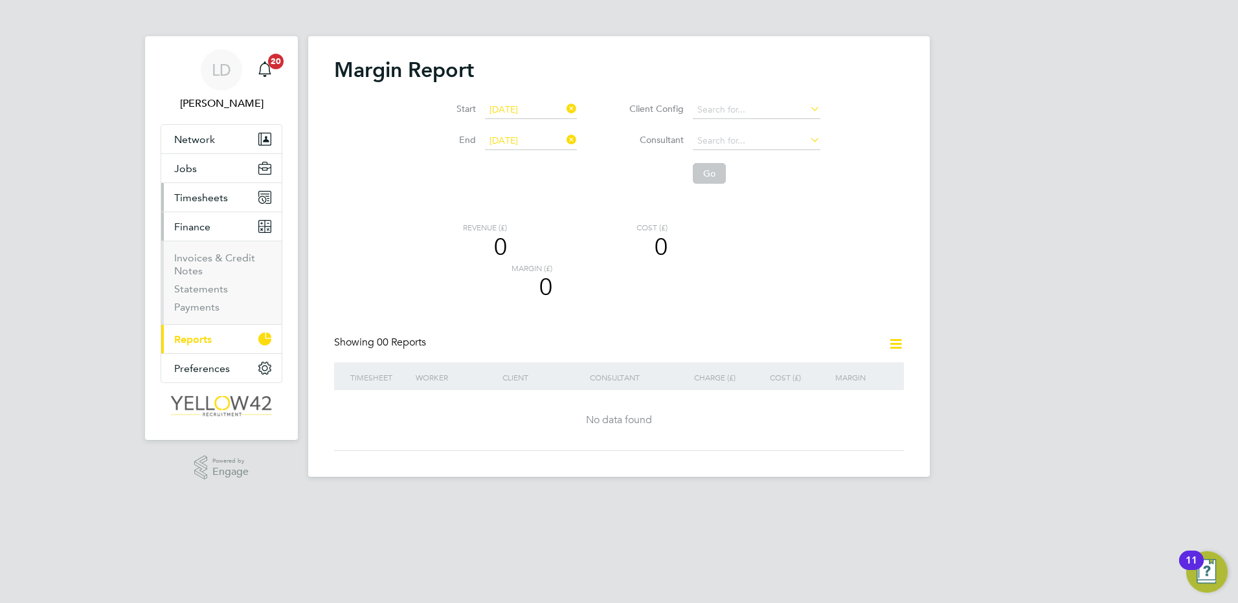
click at [203, 196] on span "Timesheets" at bounding box center [201, 198] width 54 height 12
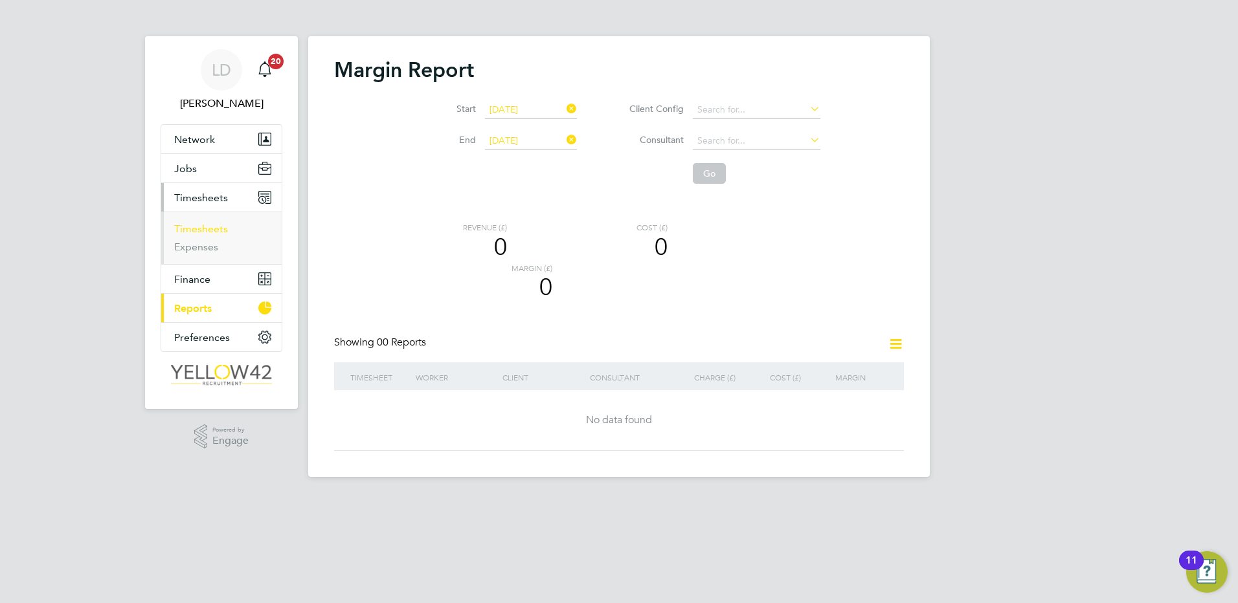
click at [205, 226] on link "Timesheets" at bounding box center [201, 229] width 54 height 12
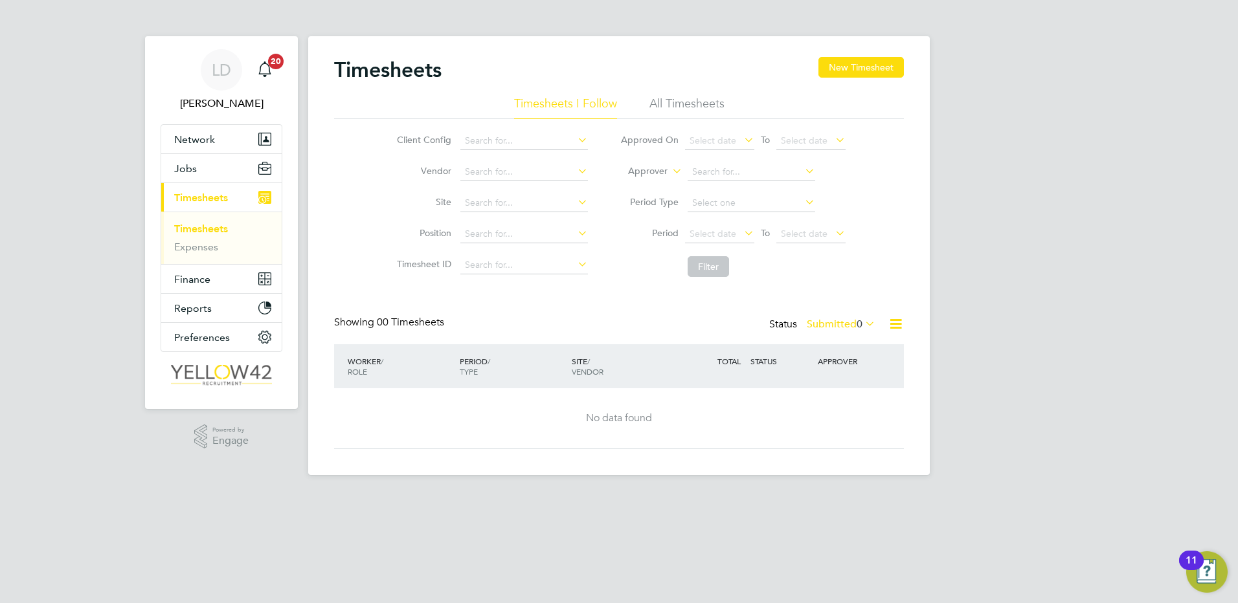
click at [686, 106] on li "All Timesheets" at bounding box center [686, 107] width 75 height 23
click at [708, 226] on span "Select date" at bounding box center [719, 234] width 69 height 17
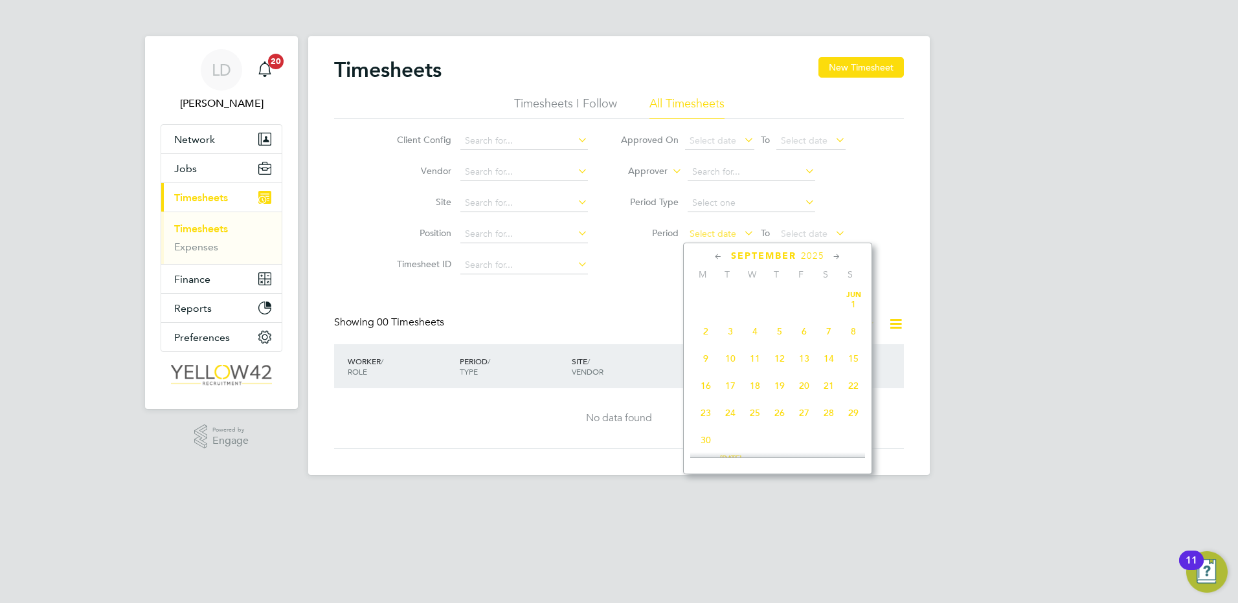
scroll to position [392, 0]
click at [707, 333] on span "25" at bounding box center [705, 321] width 25 height 25
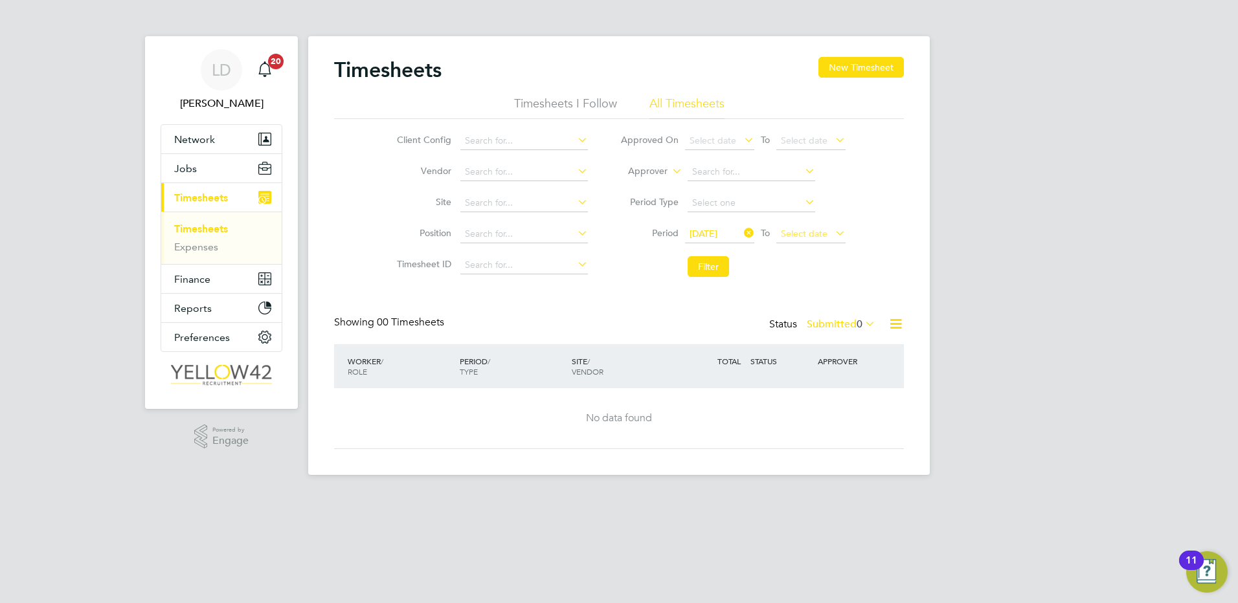
click at [811, 235] on span "Select date" at bounding box center [804, 234] width 47 height 12
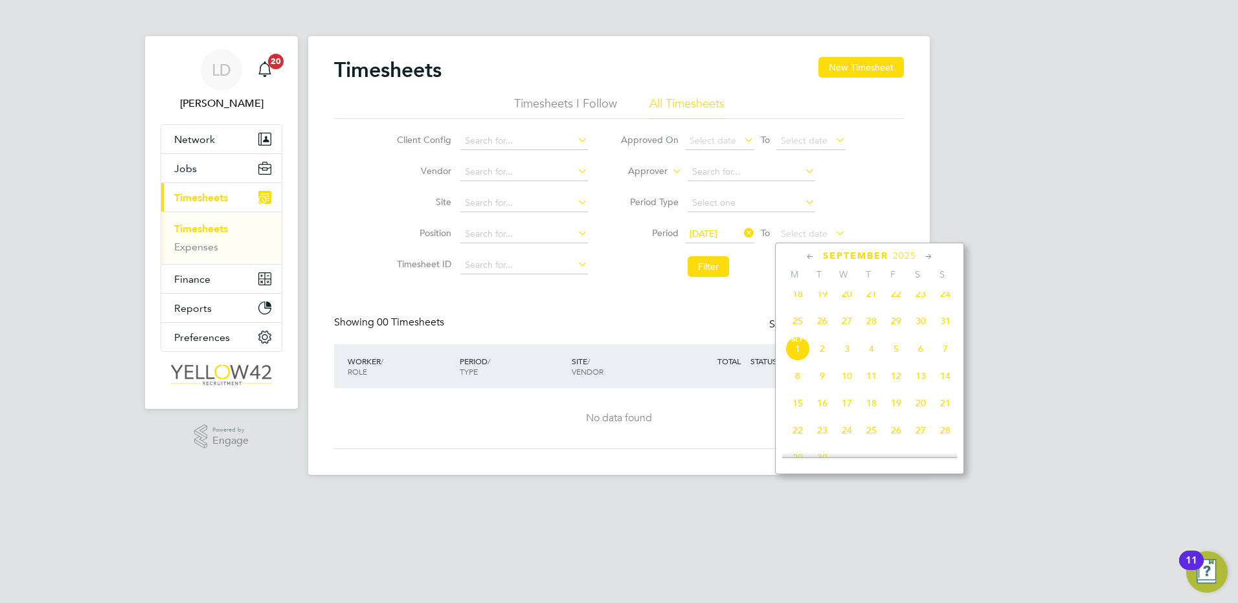
click at [943, 328] on span "31" at bounding box center [945, 321] width 25 height 25
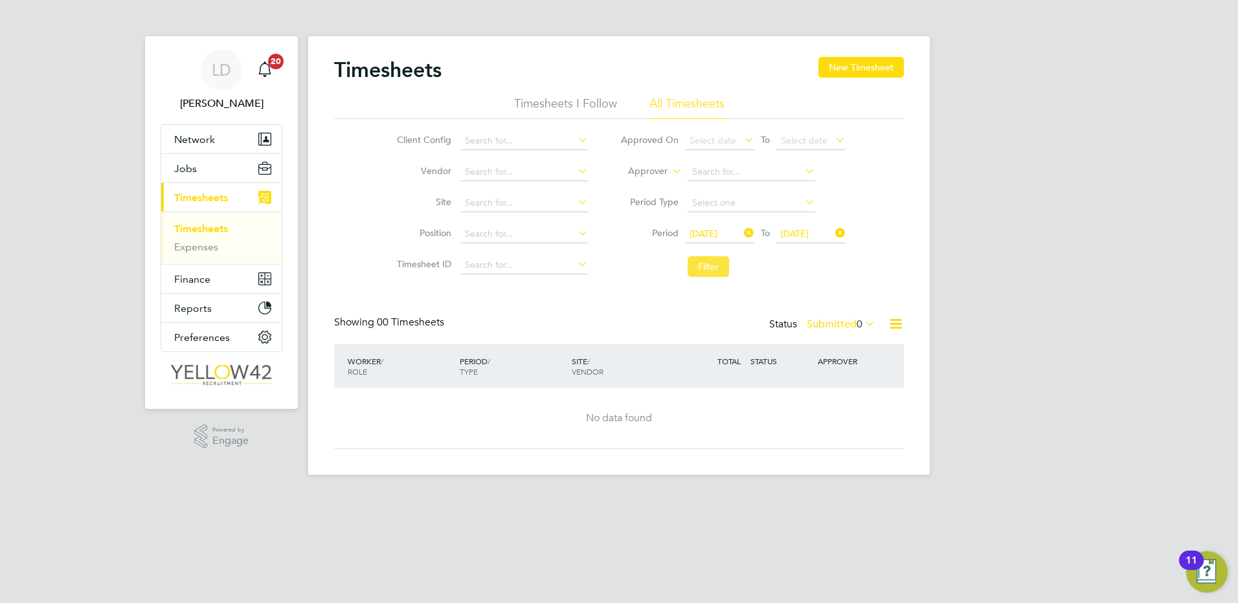
click at [710, 267] on button "Filter" at bounding box center [708, 266] width 41 height 21
click at [208, 166] on button "Jobs" at bounding box center [221, 168] width 120 height 28
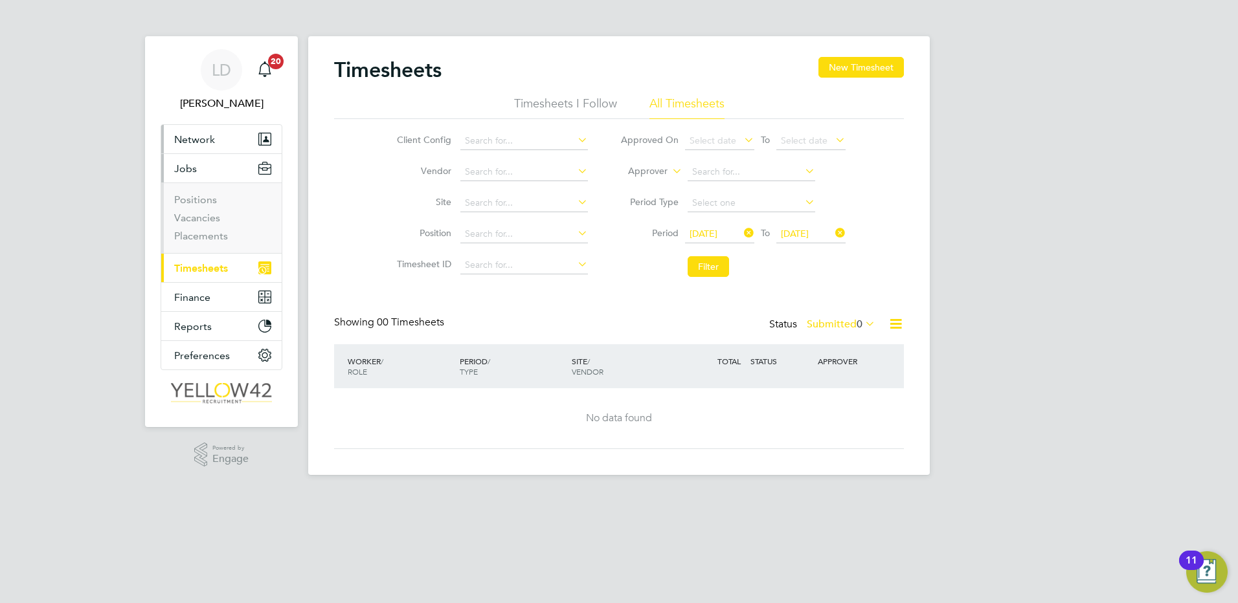
click at [208, 130] on button "Network" at bounding box center [221, 139] width 120 height 28
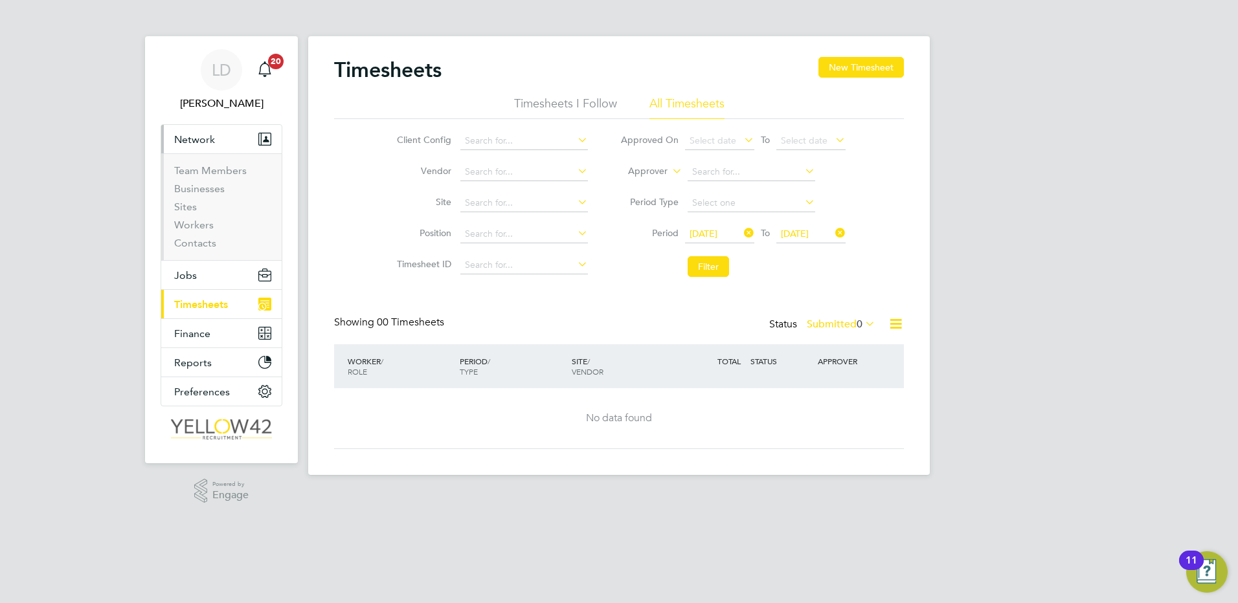
click at [208, 130] on button "Network" at bounding box center [221, 139] width 120 height 28
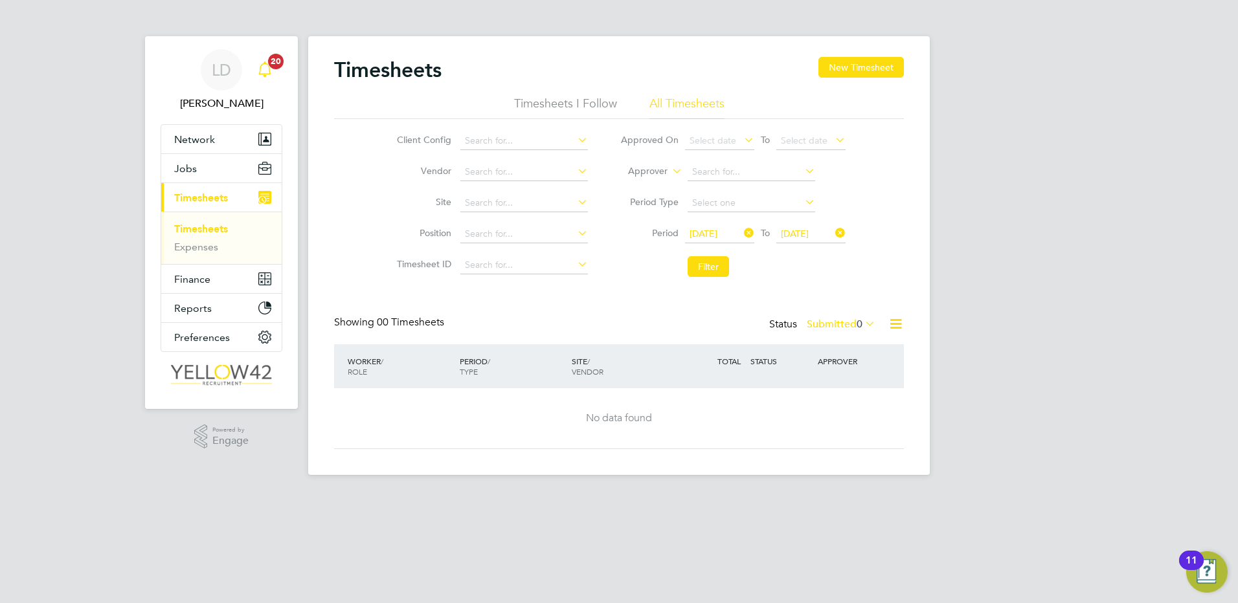
click at [268, 76] on icon "Main navigation" at bounding box center [265, 70] width 16 height 16
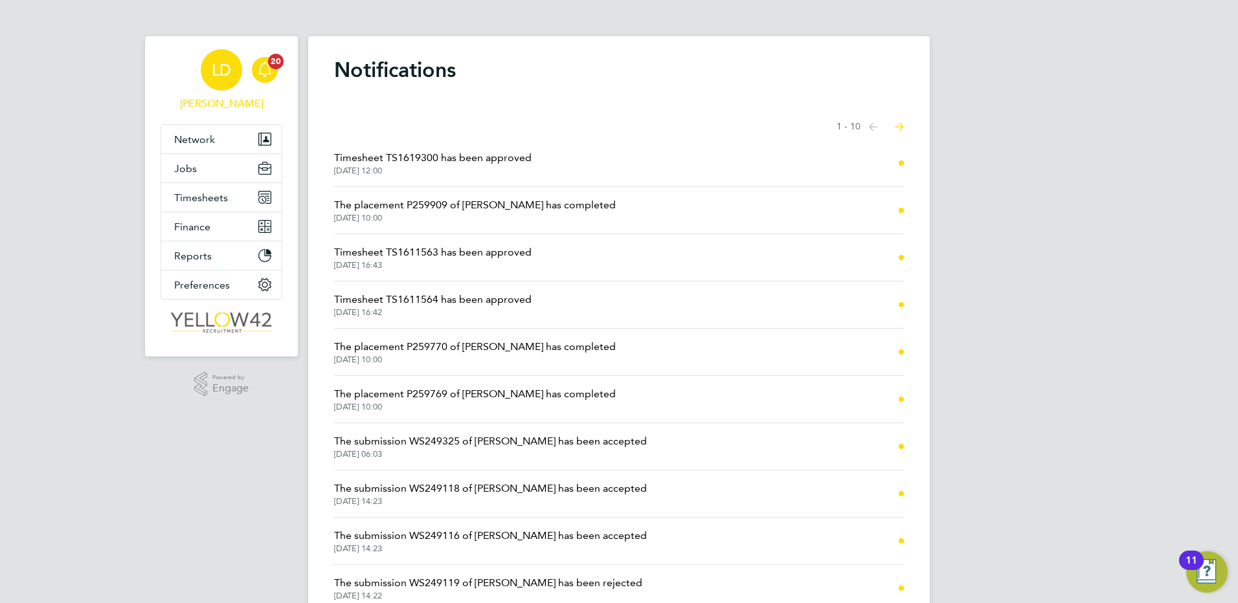
click at [237, 64] on div "LD" at bounding box center [221, 69] width 41 height 41
